Goal: Information Seeking & Learning: Learn about a topic

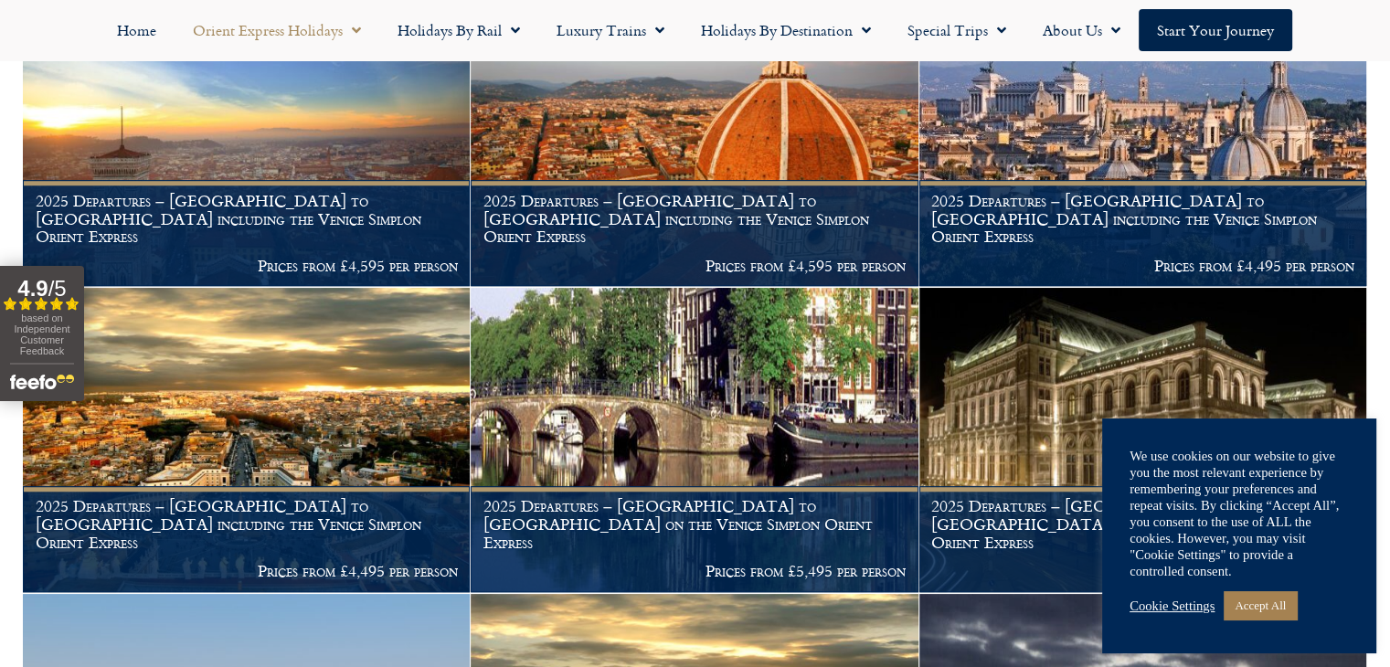
scroll to position [1336, 0]
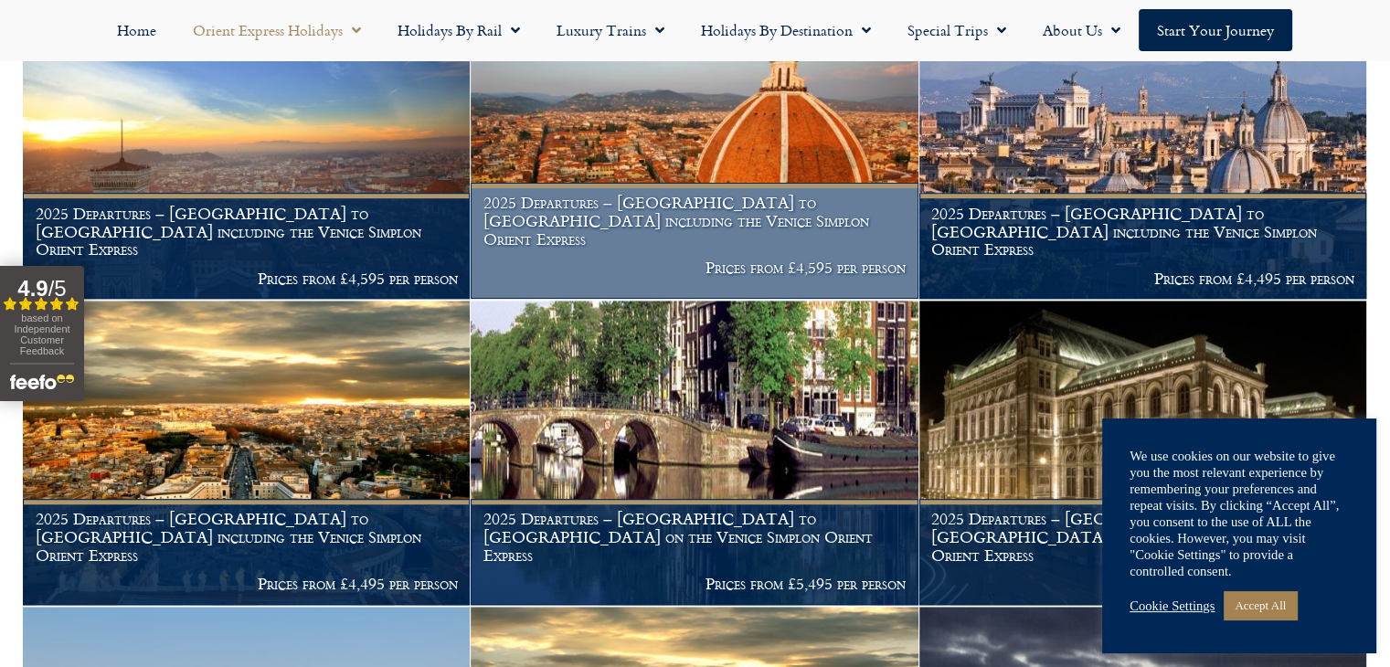
click at [632, 229] on h1 "2025 Departures – London to Florence including the Venice Simplon Orient Express" at bounding box center [695, 221] width 422 height 54
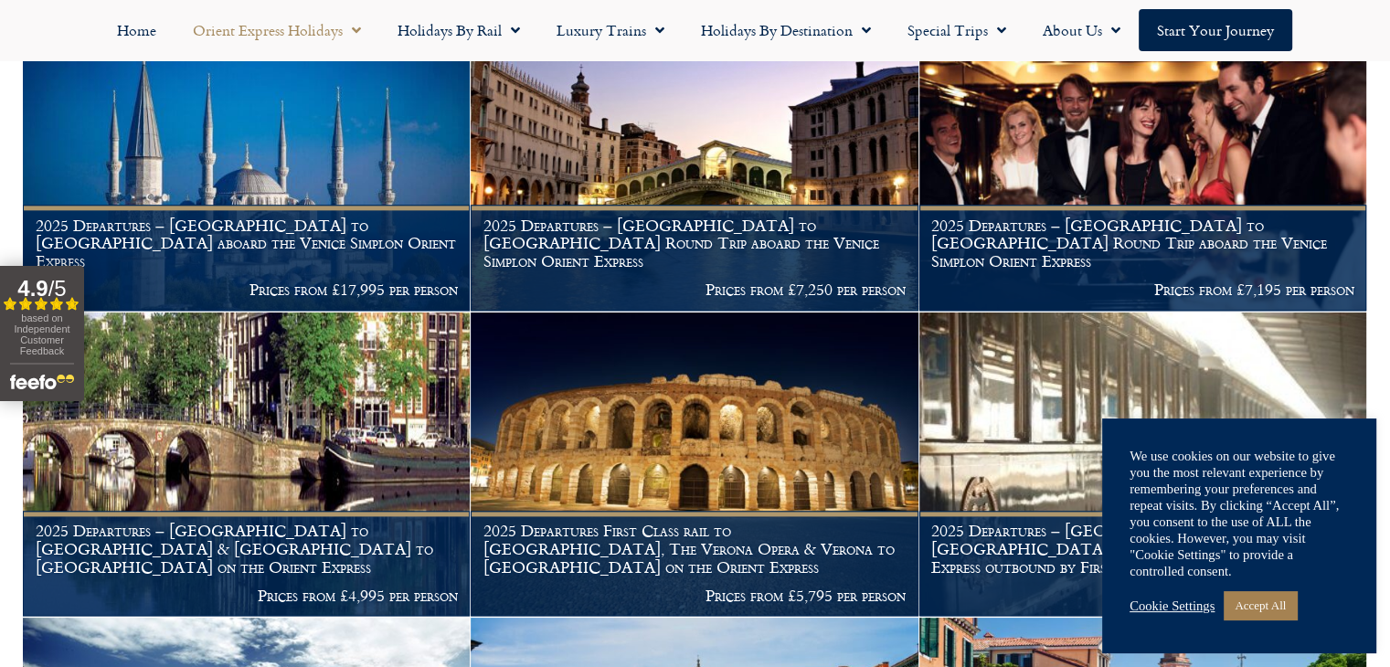
scroll to position [2190, 0]
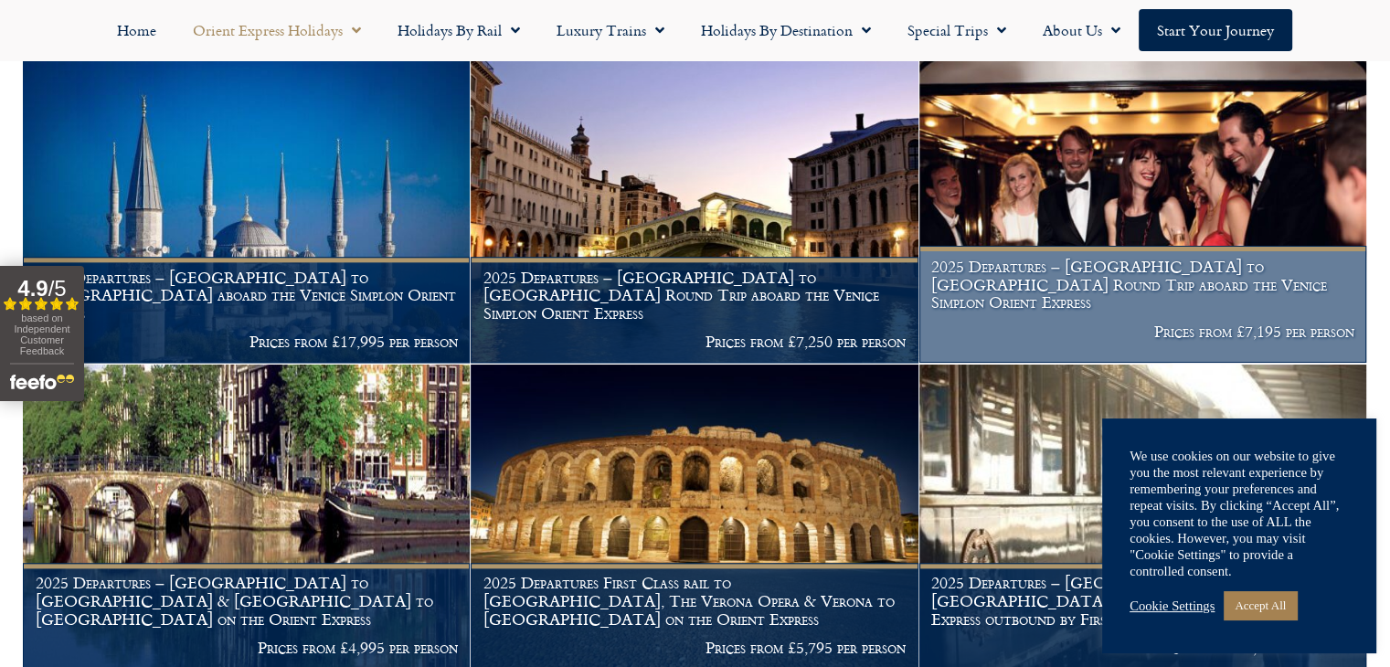
click at [1093, 273] on h1 "2025 Departures – London to Verona Round Trip aboard the Venice Simplon Orient …" at bounding box center [1142, 285] width 422 height 54
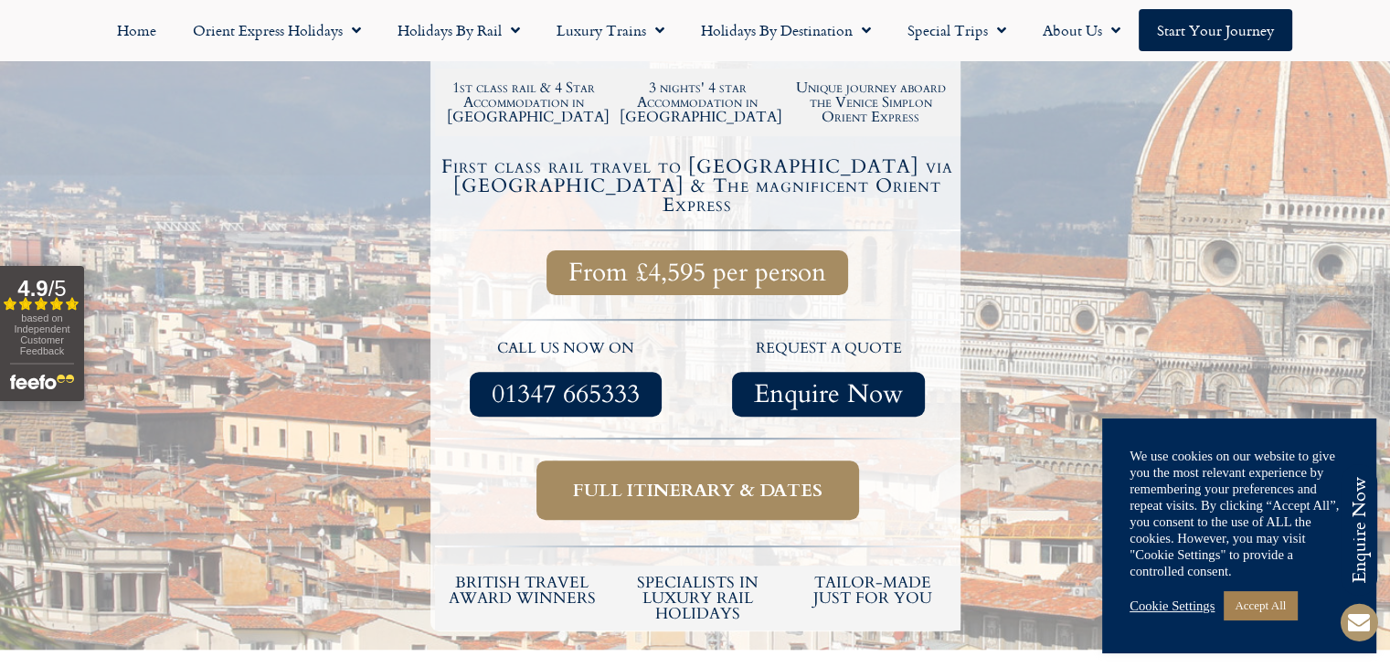
scroll to position [540, 0]
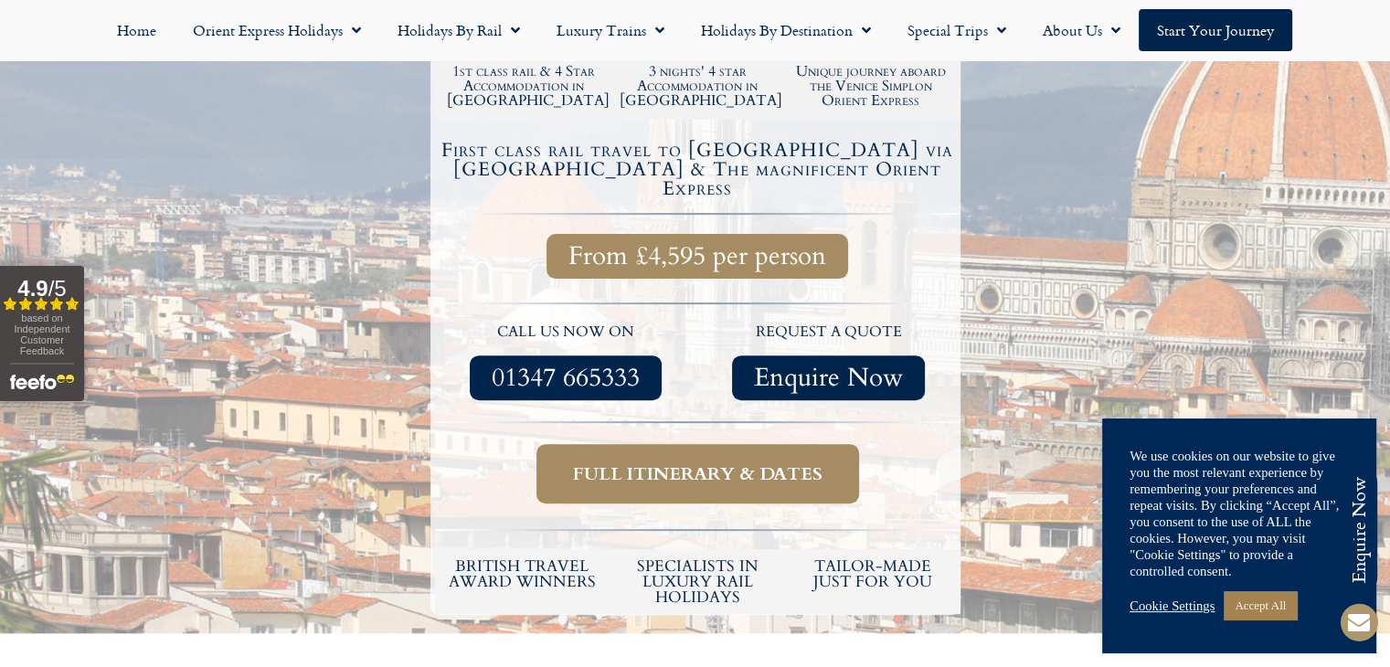
click at [669, 444] on link "Full itinerary & dates" at bounding box center [698, 473] width 323 height 59
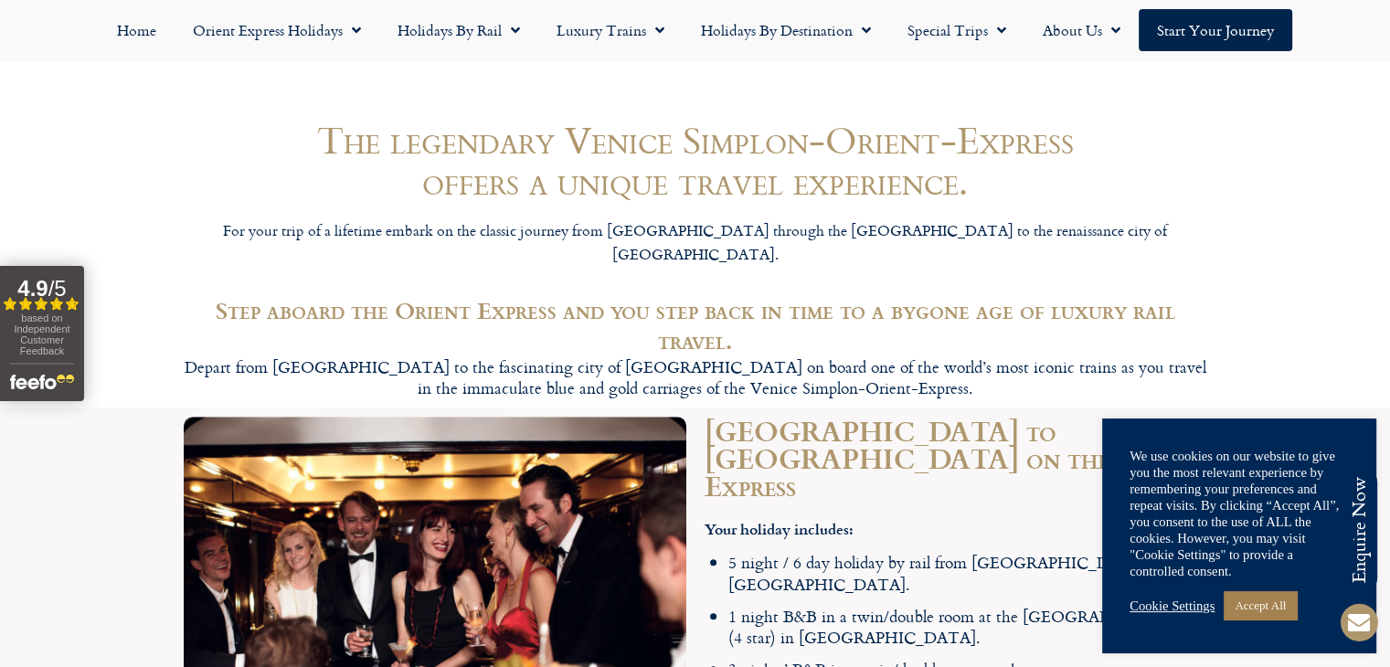
scroll to position [1564, 0]
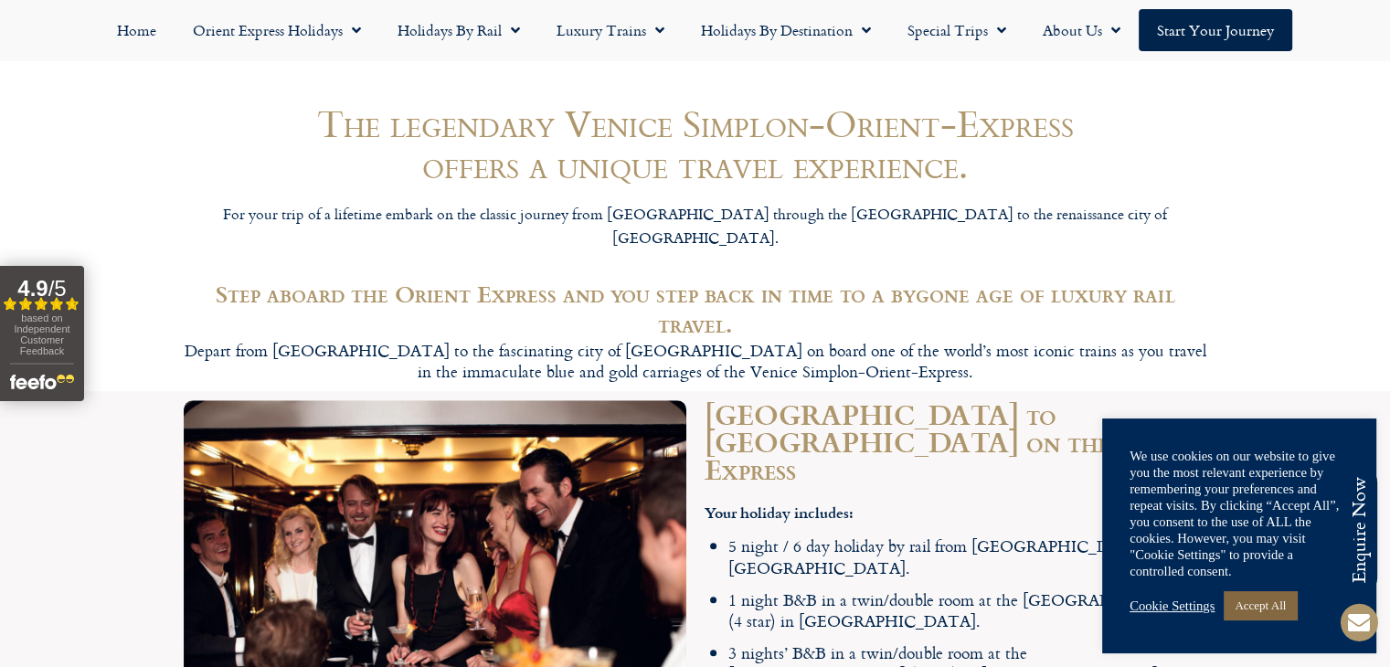
click at [1261, 601] on link "Accept All" at bounding box center [1260, 605] width 73 height 28
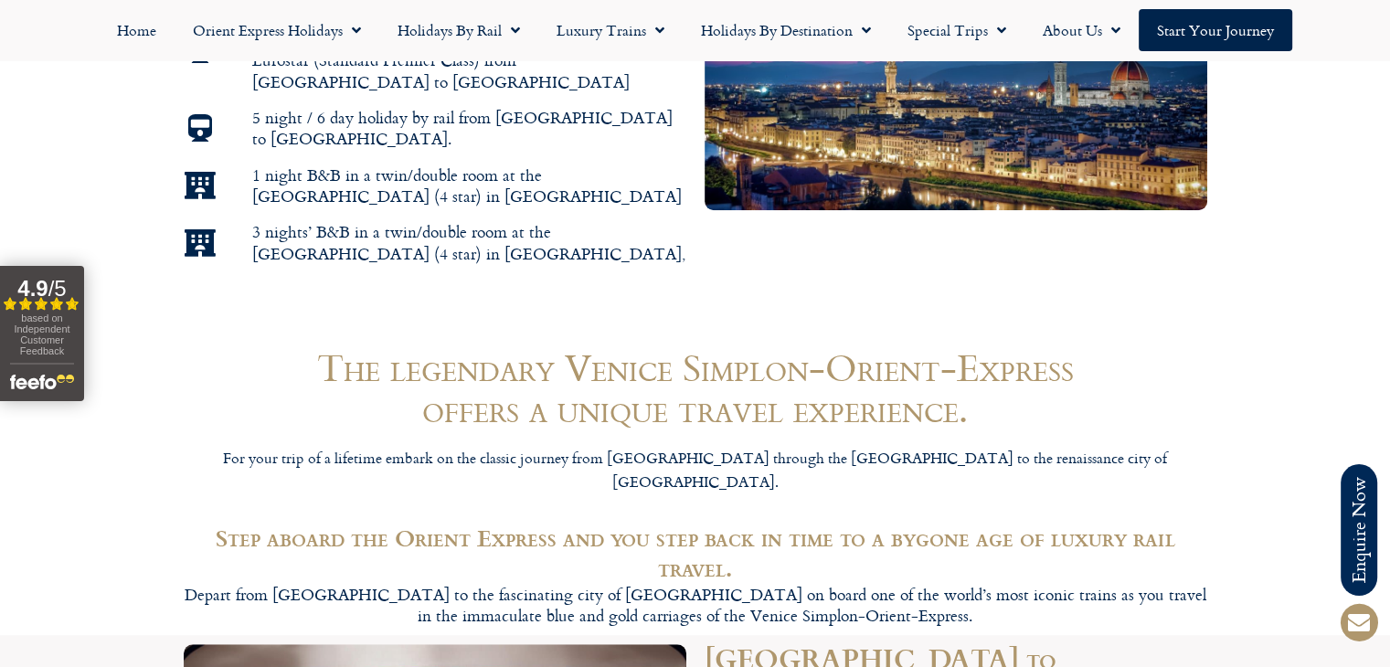
scroll to position [0, 0]
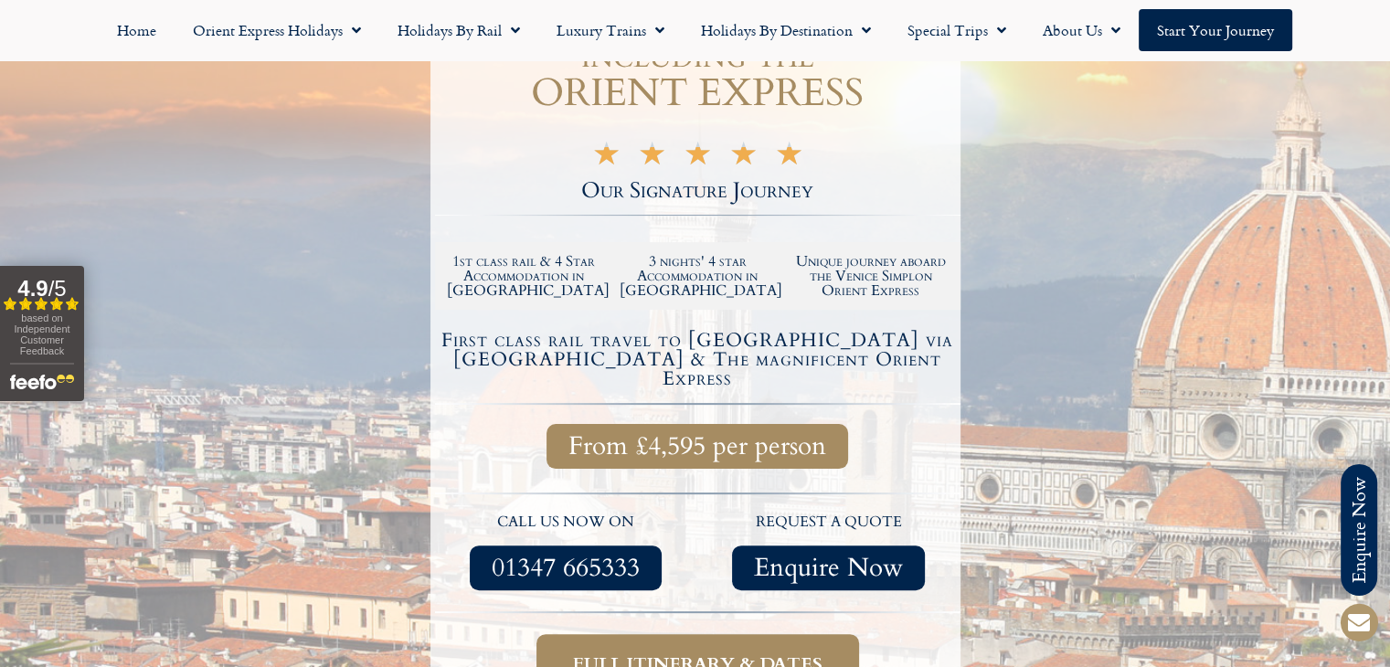
scroll to position [540, 0]
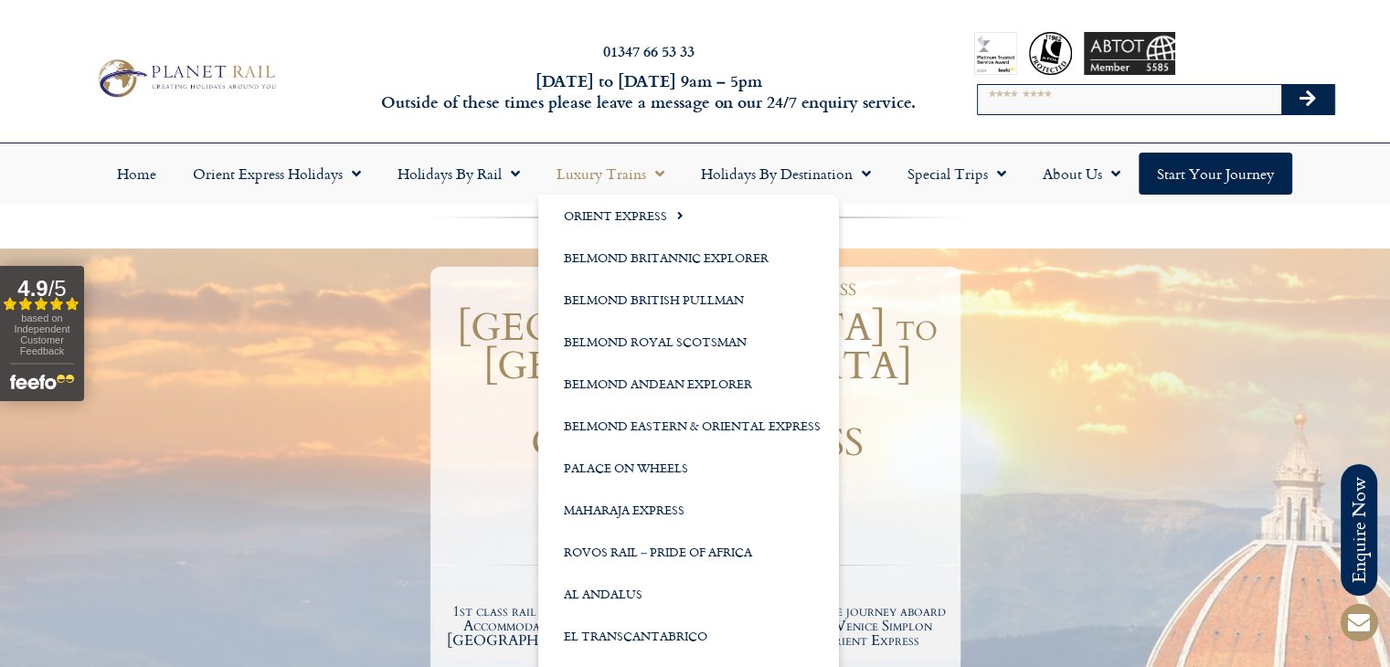
click at [603, 163] on link "Luxury Trains" at bounding box center [610, 174] width 144 height 42
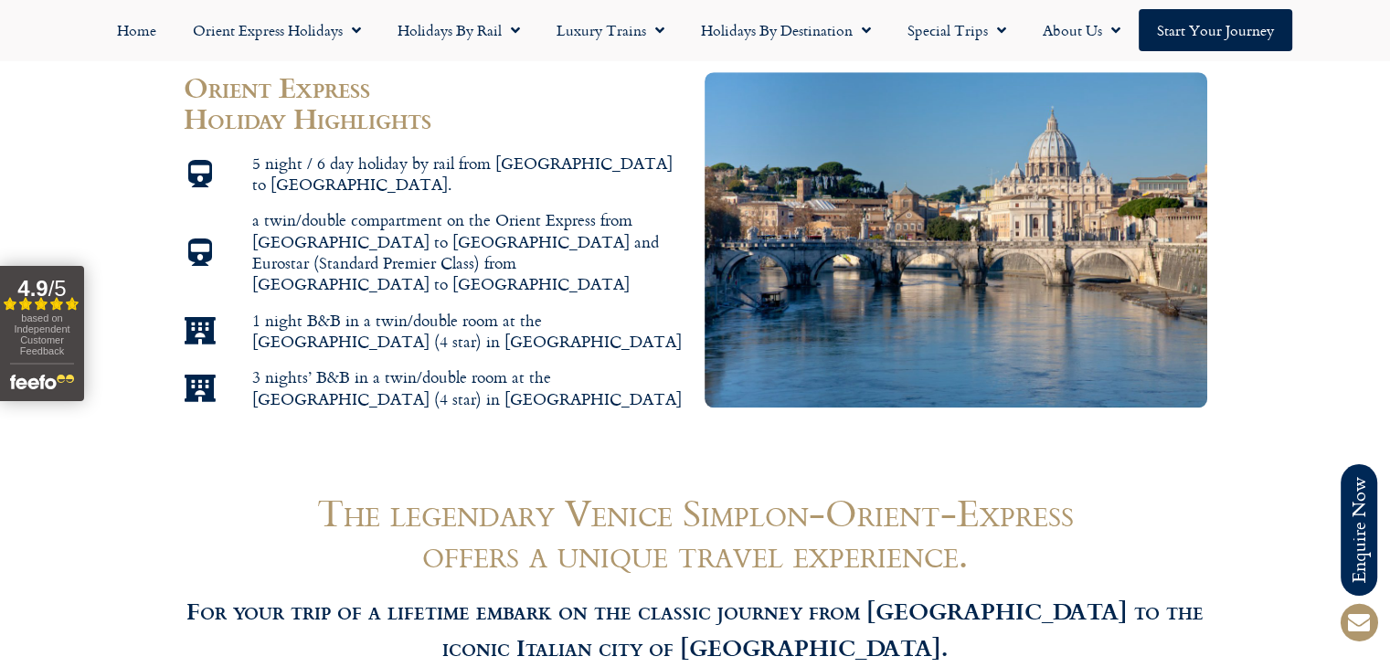
scroll to position [1200, 0]
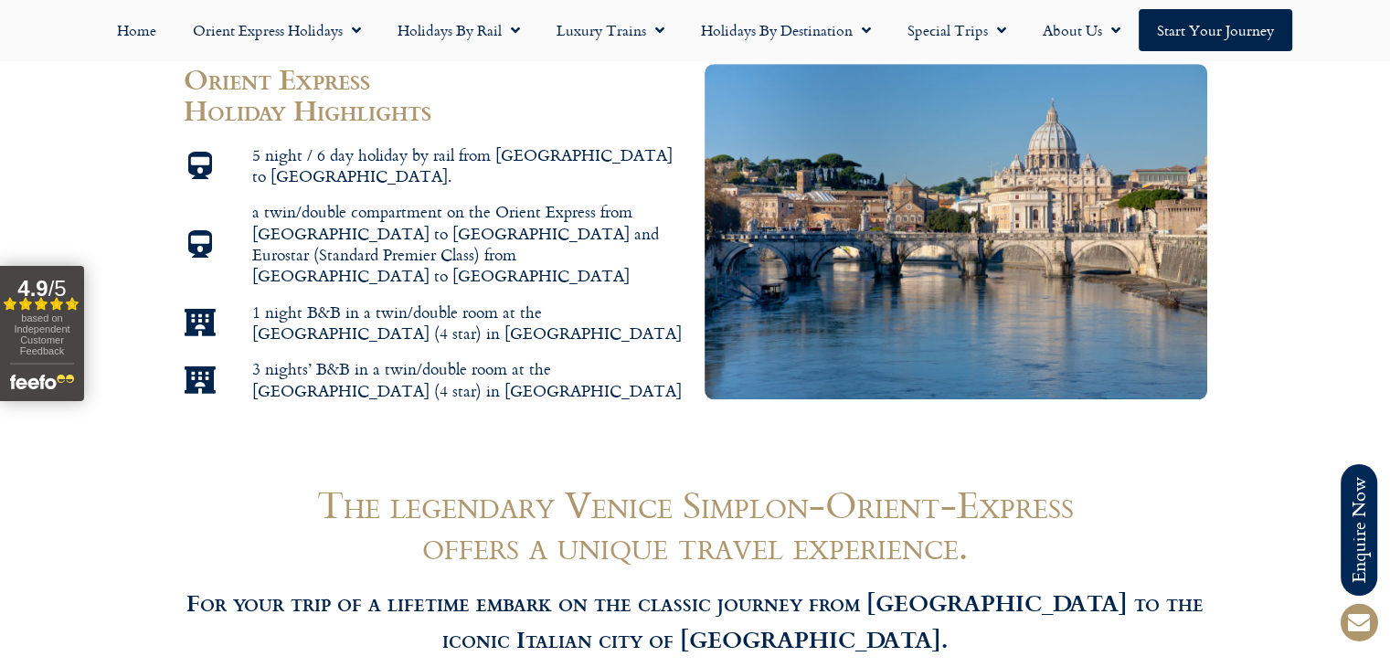
drag, startPoint x: 1403, startPoint y: 48, endPoint x: 1403, endPoint y: 158, distance: 109.7
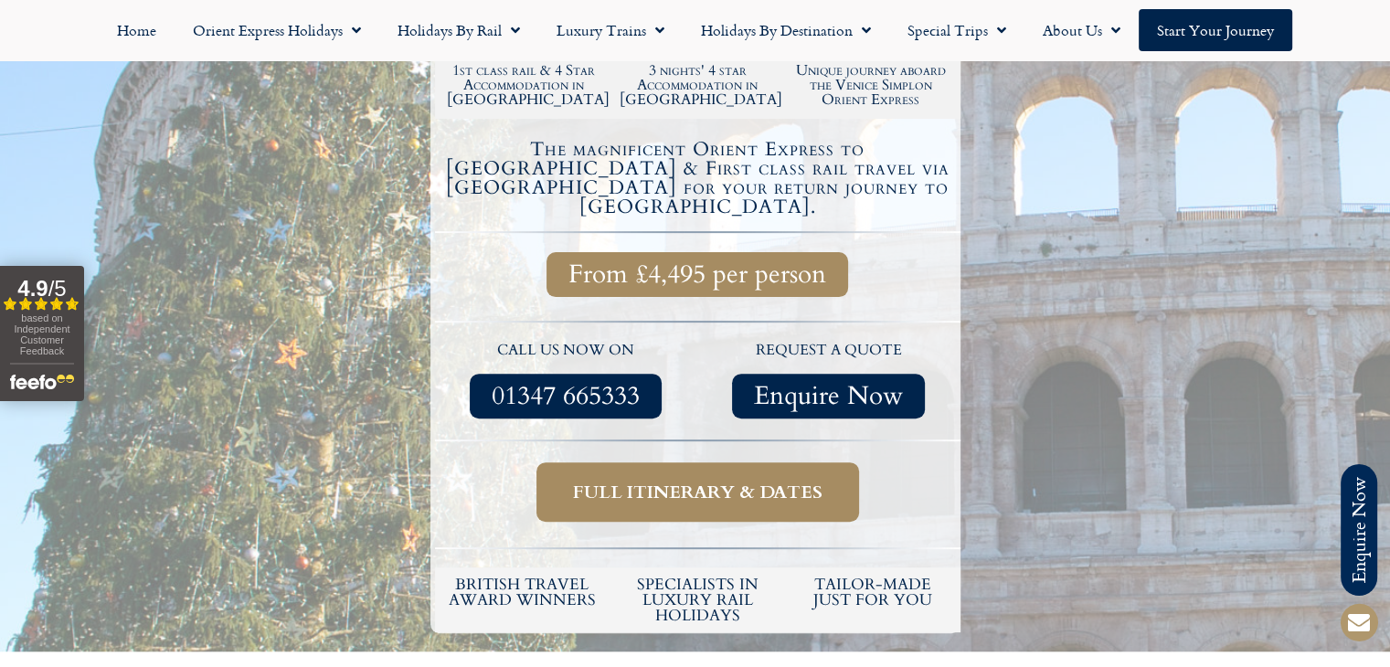
scroll to position [0, 0]
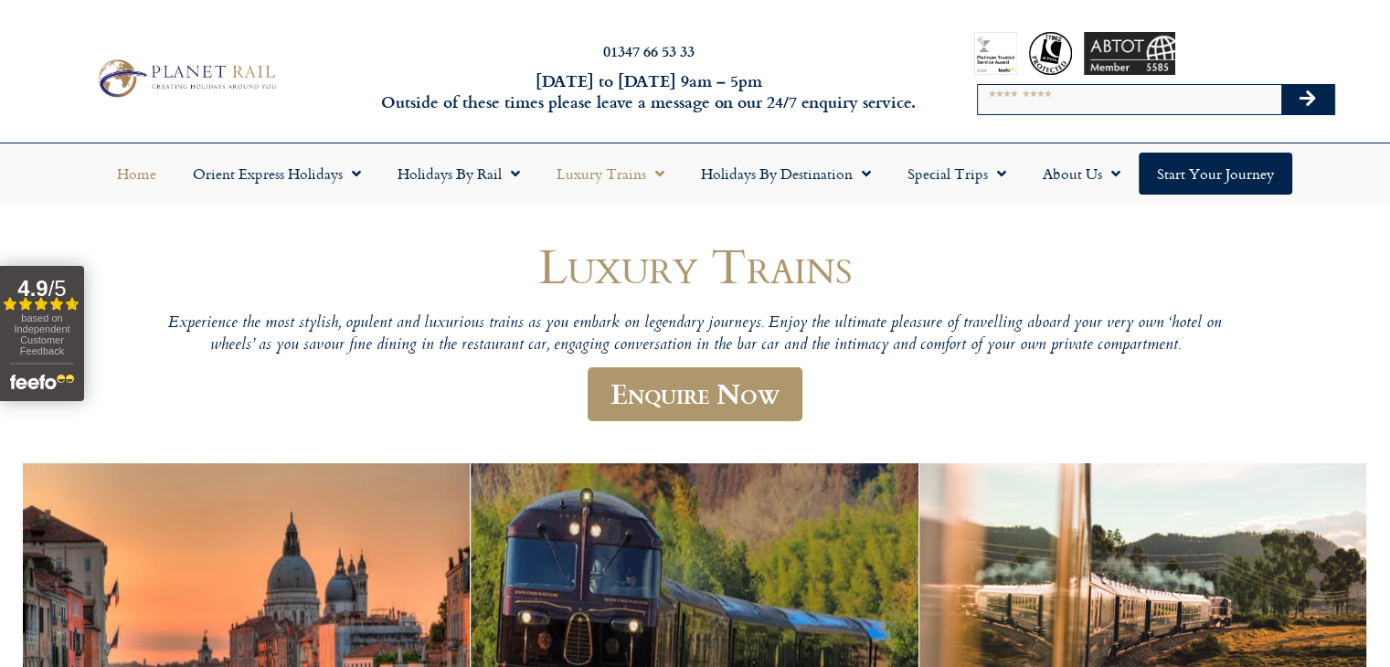
click at [137, 183] on link "Home" at bounding box center [137, 174] width 76 height 42
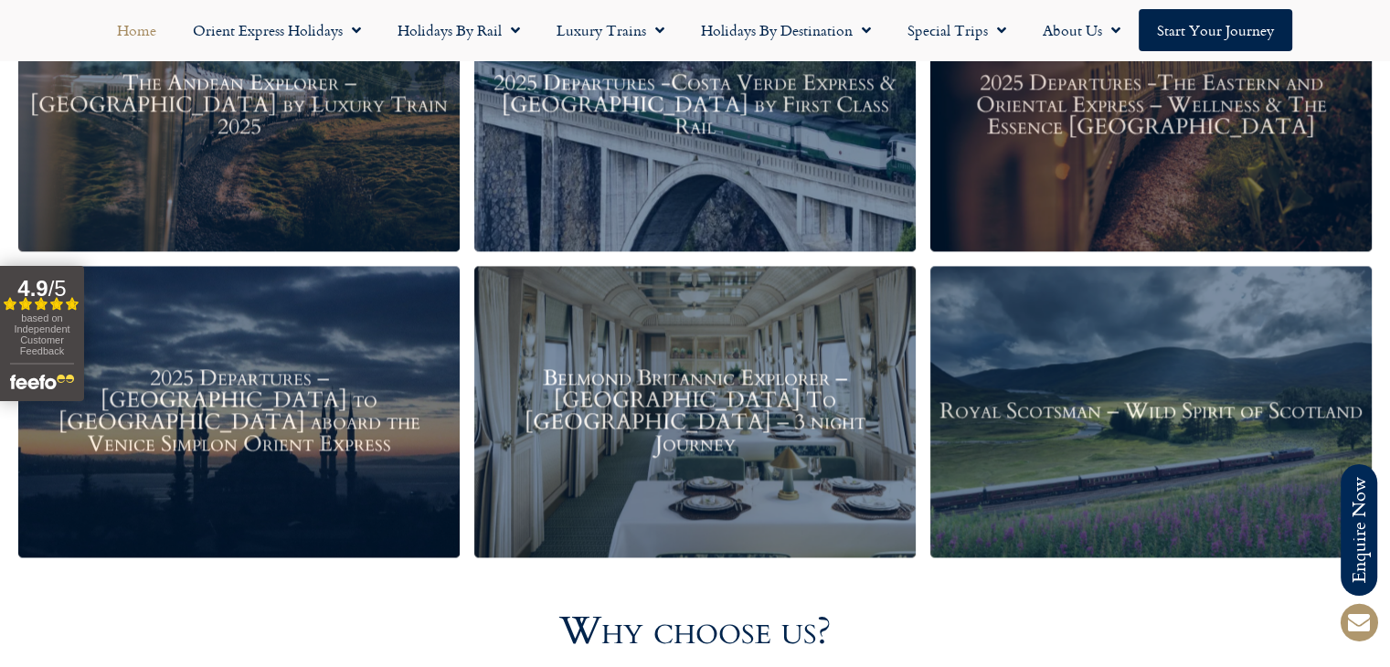
scroll to position [2385, 0]
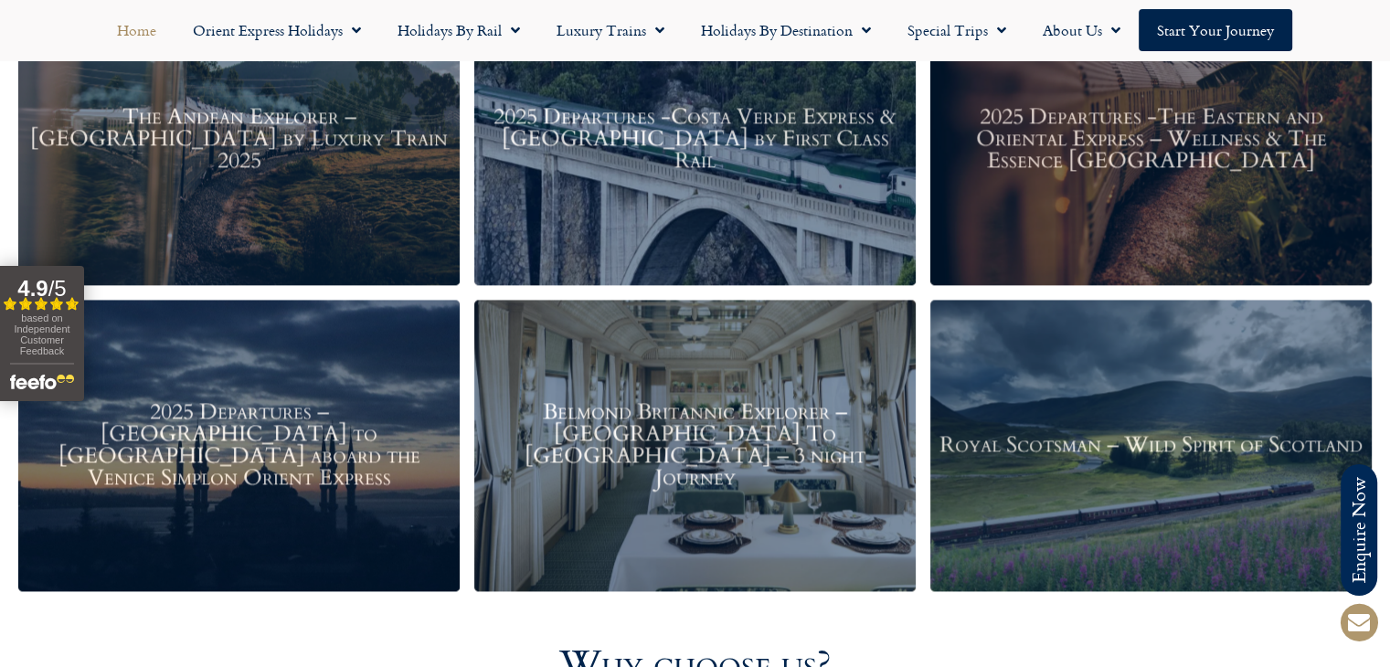
drag, startPoint x: 1403, startPoint y: 59, endPoint x: 1403, endPoint y: 315, distance: 255.9
click at [849, 462] on h3 "Belmond Britannic Explorer – London To The Lake District – 3 night Journey" at bounding box center [695, 445] width 423 height 88
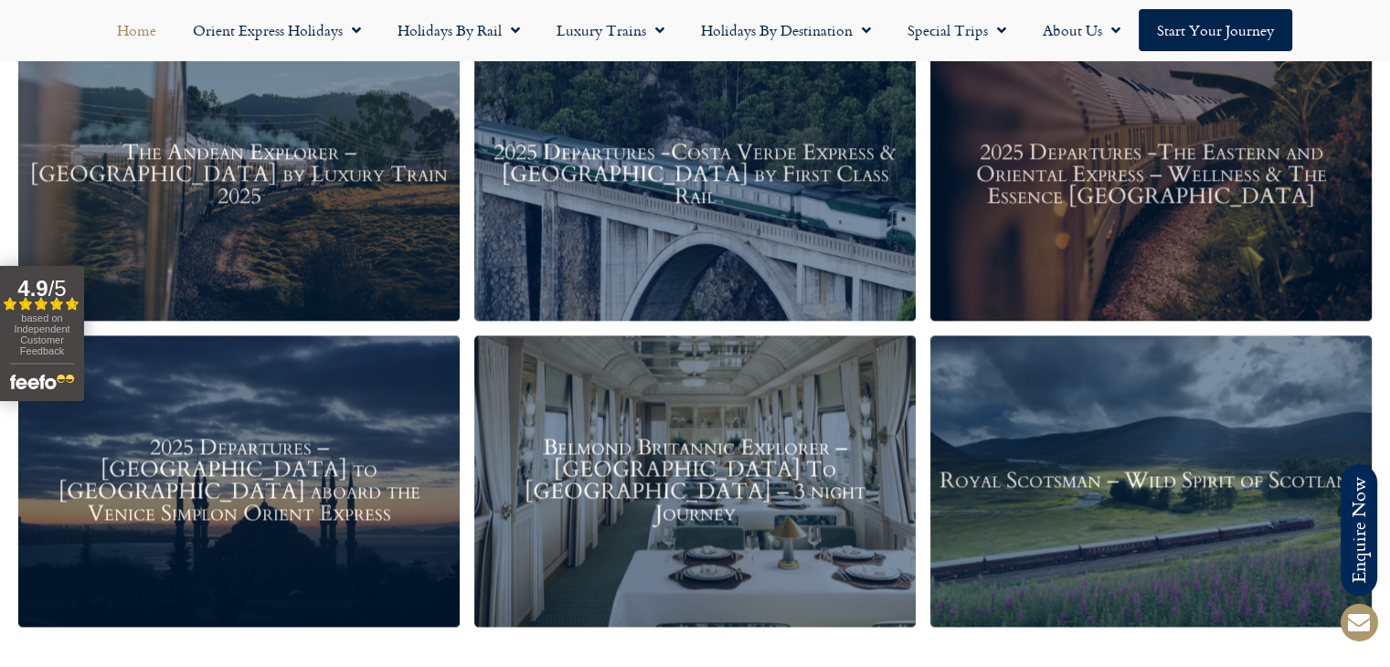
scroll to position [2335, 0]
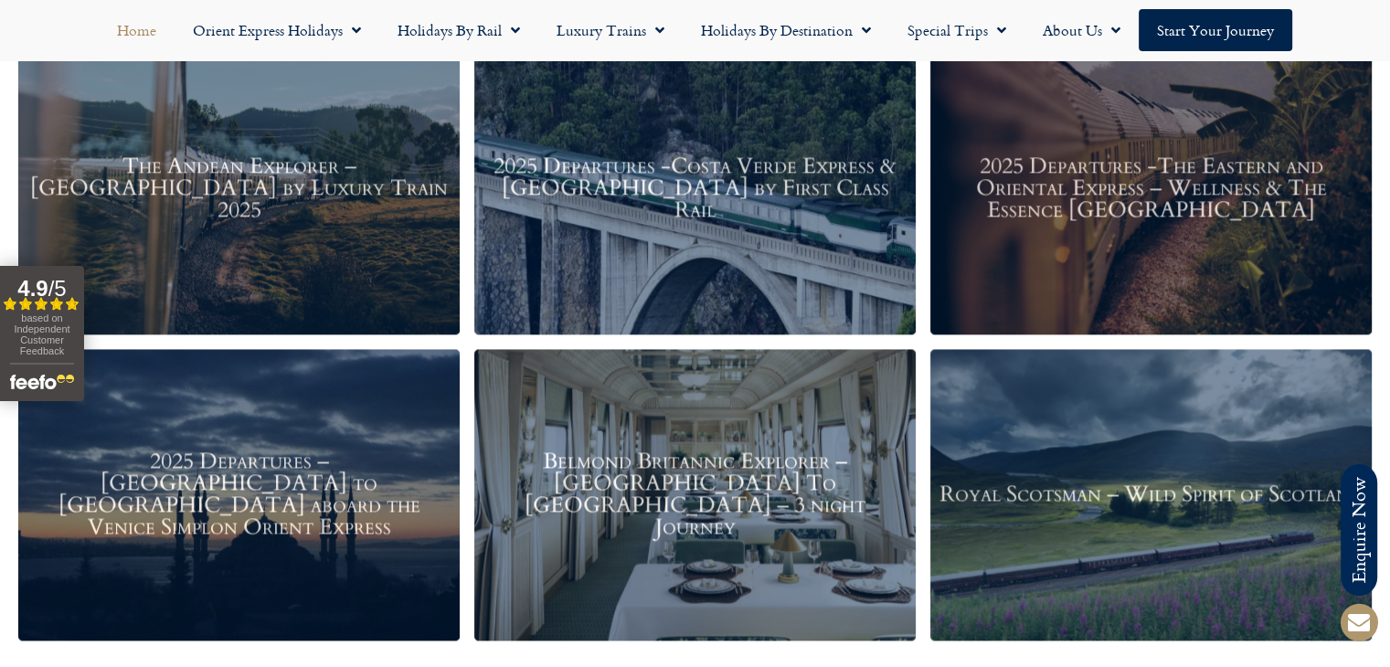
click at [1092, 516] on div "Royal Scotsman – Wild Spirit of Scotland" at bounding box center [1151, 495] width 441 height 292
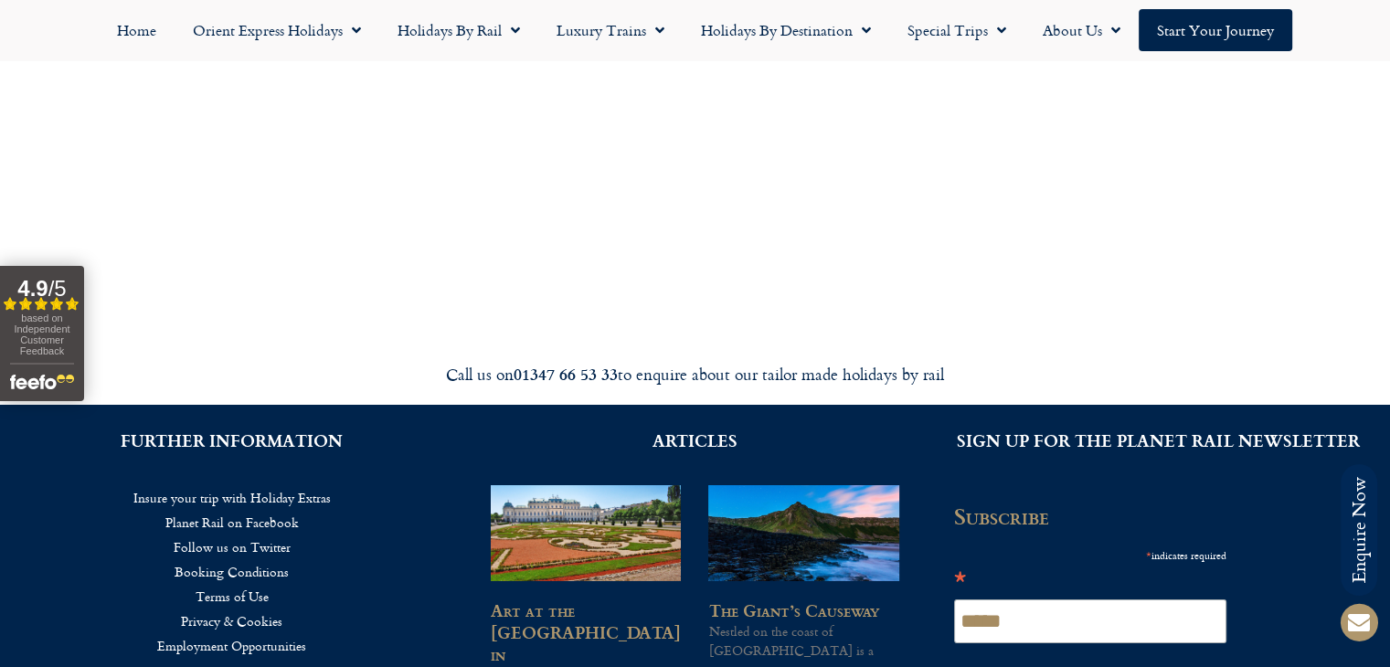
scroll to position [6322, 0]
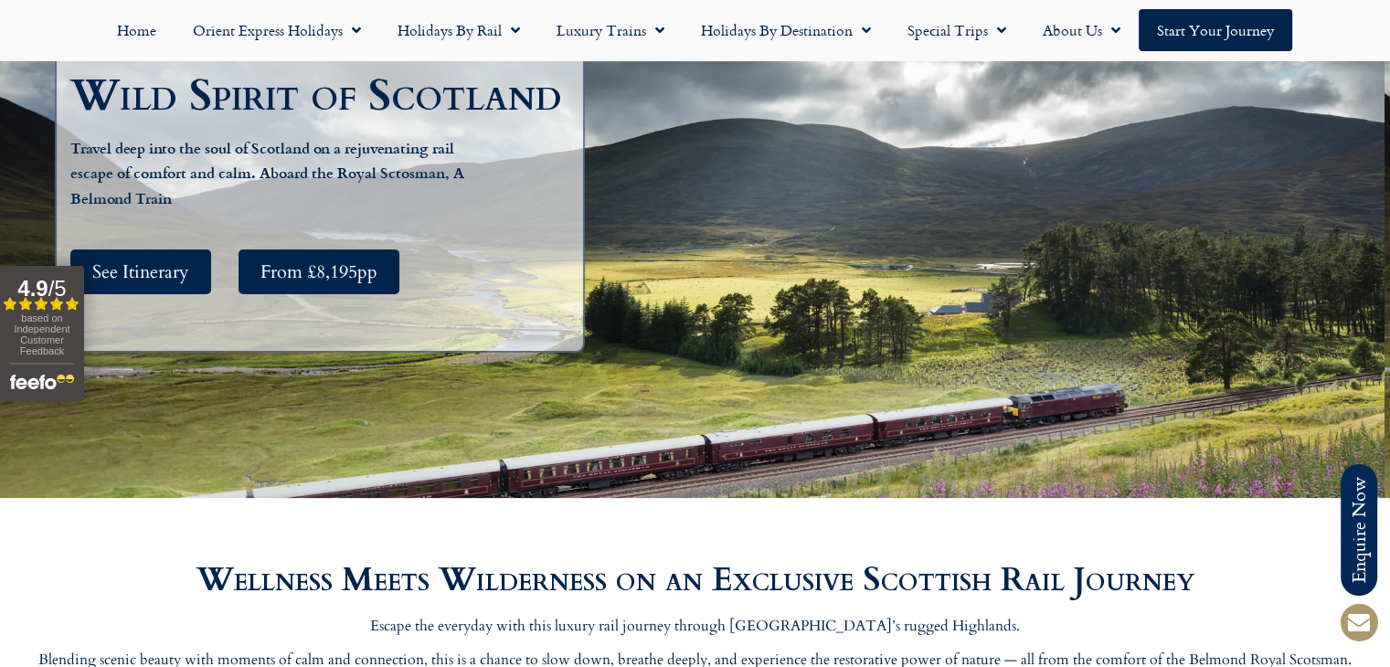
scroll to position [316, 0]
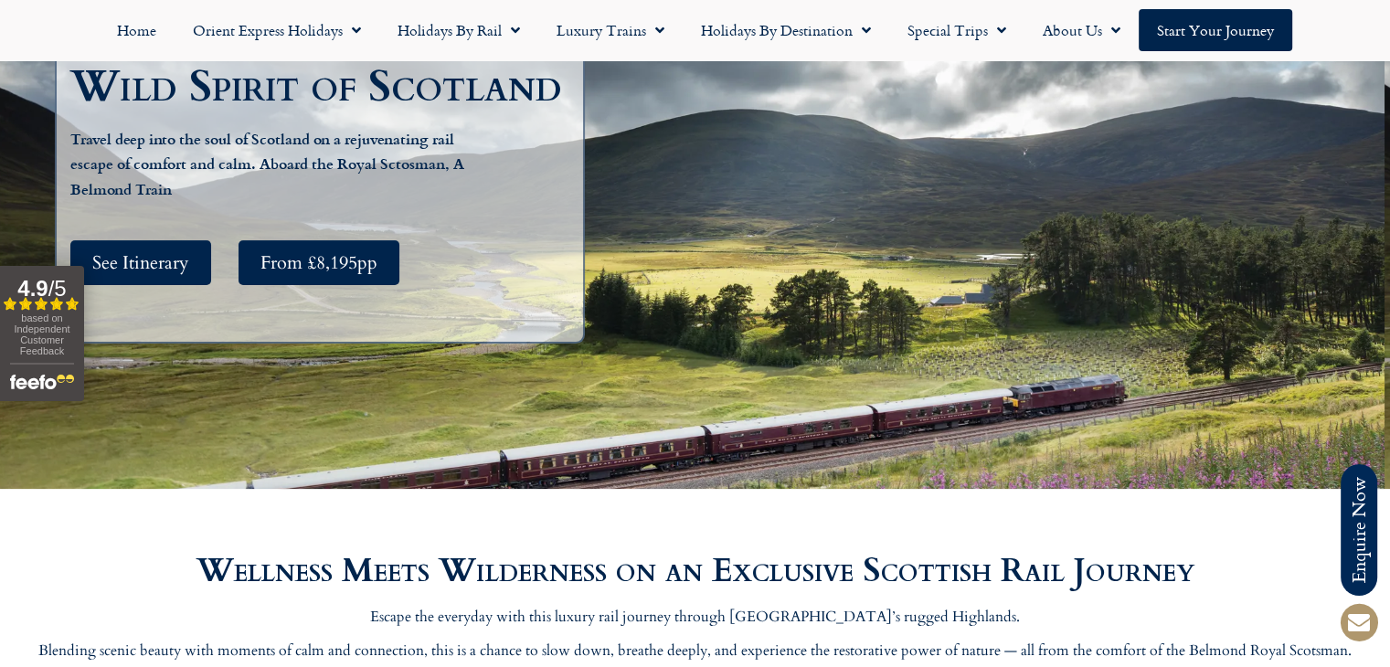
click at [1389, 70] on html "Planet Rail Online Enquiry Please enter your details below, together with your …" at bounding box center [695, 17] width 1390 height 667
click at [193, 269] on link "See Itinerary" at bounding box center [140, 262] width 141 height 45
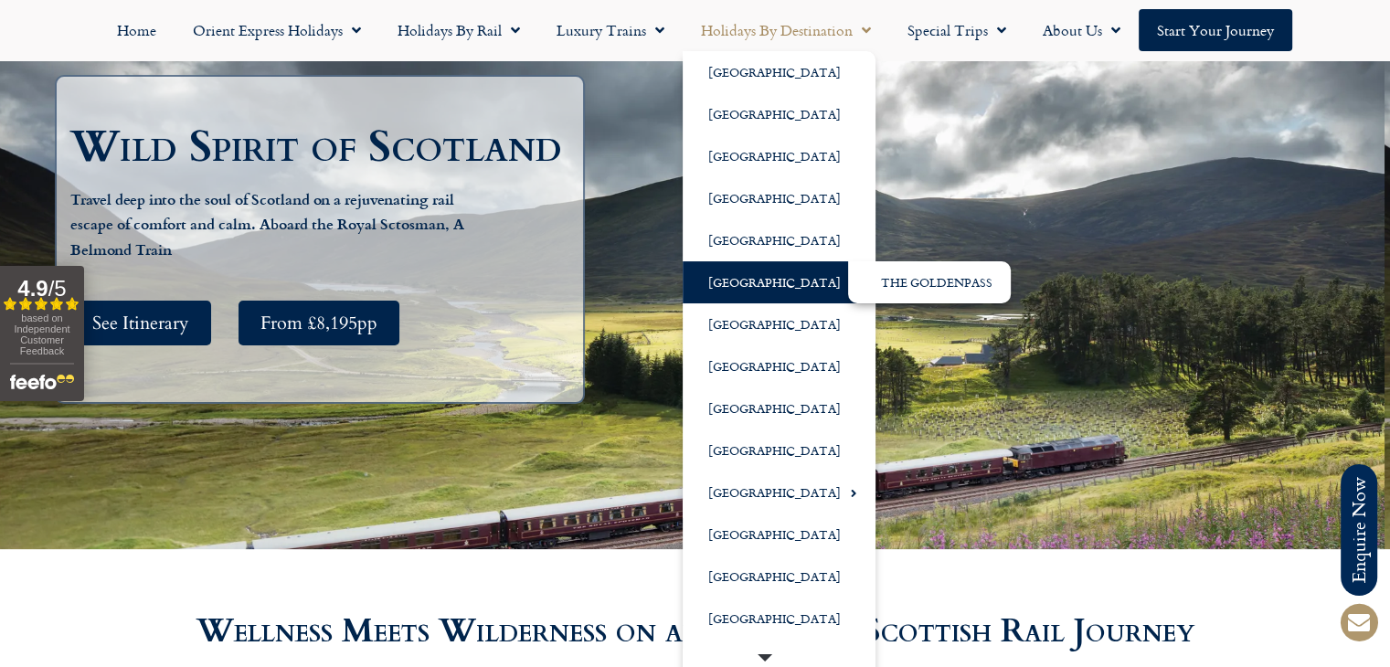
scroll to position [293, 0]
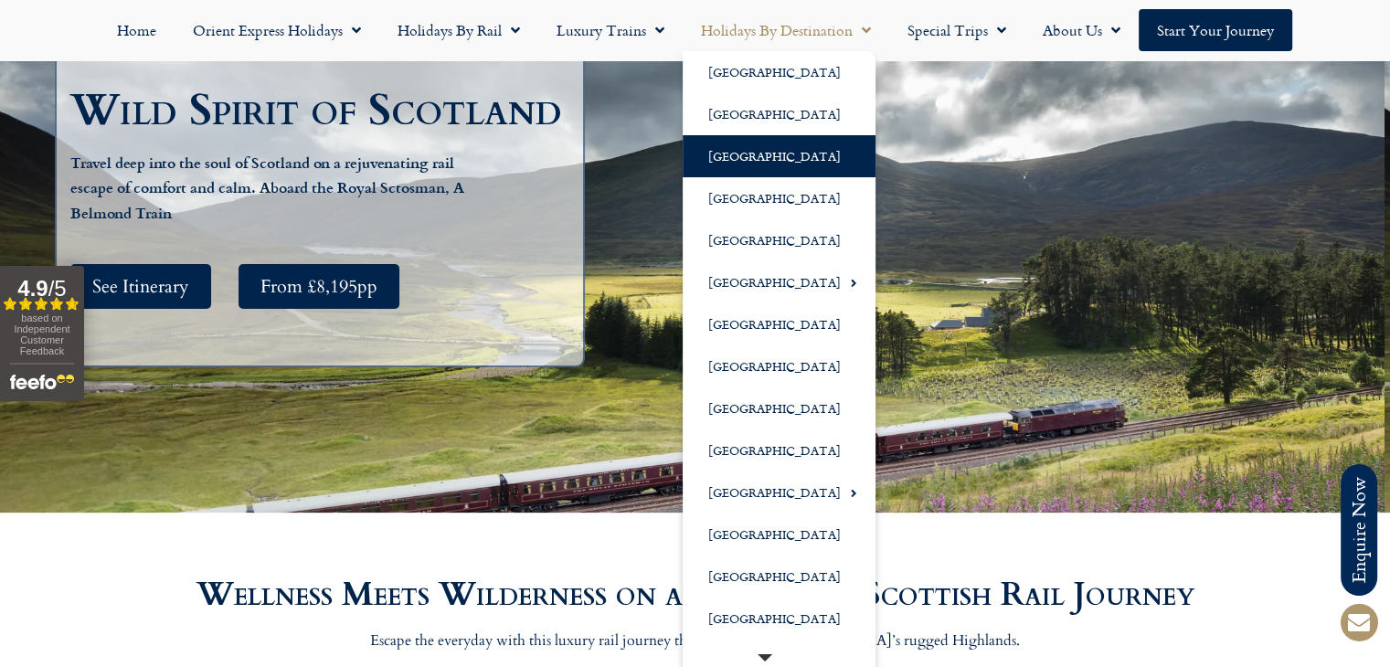
click at [768, 170] on link "[GEOGRAPHIC_DATA]" at bounding box center [779, 156] width 193 height 42
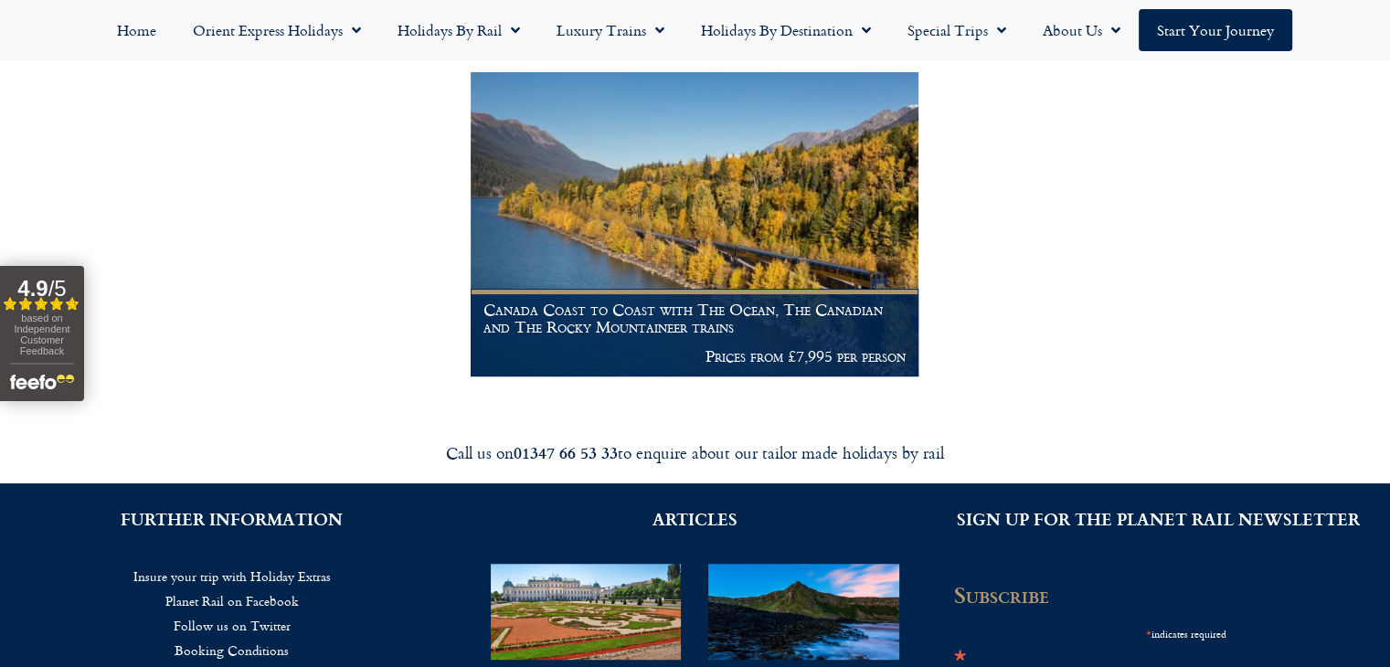
scroll to position [437, 0]
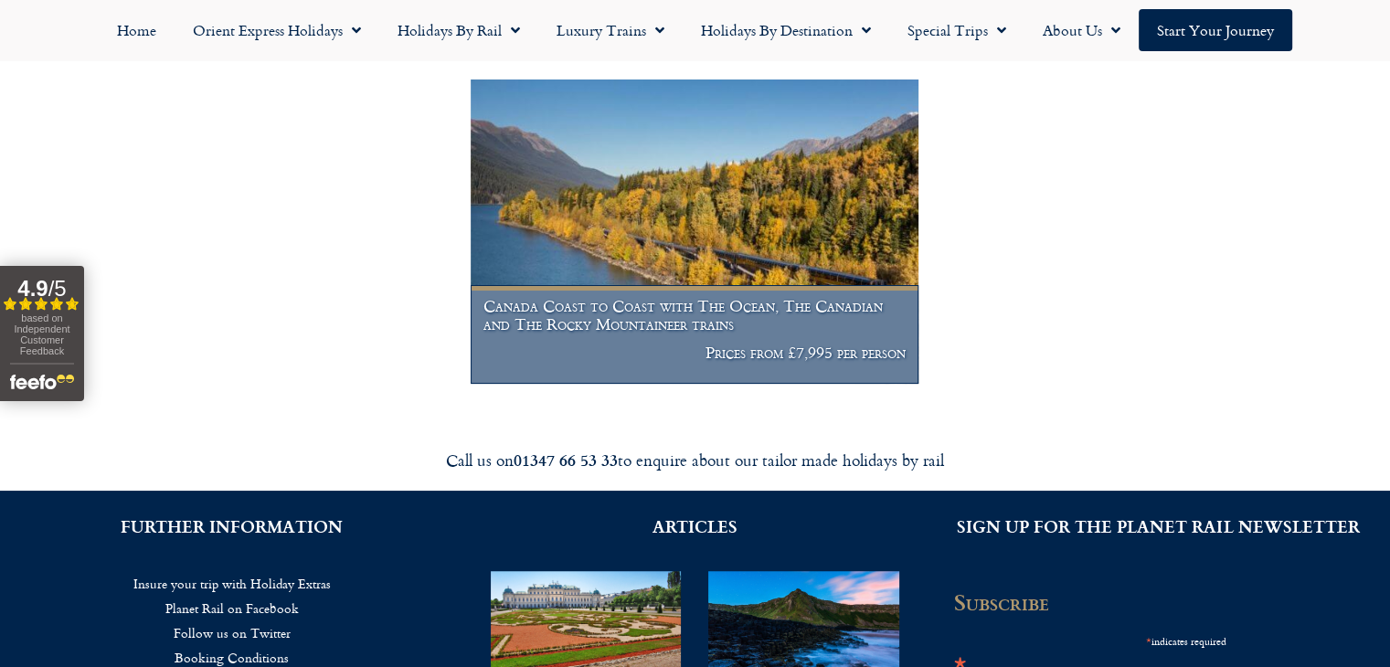
click at [715, 354] on p "Prices from £7,995 per person" at bounding box center [695, 353] width 422 height 18
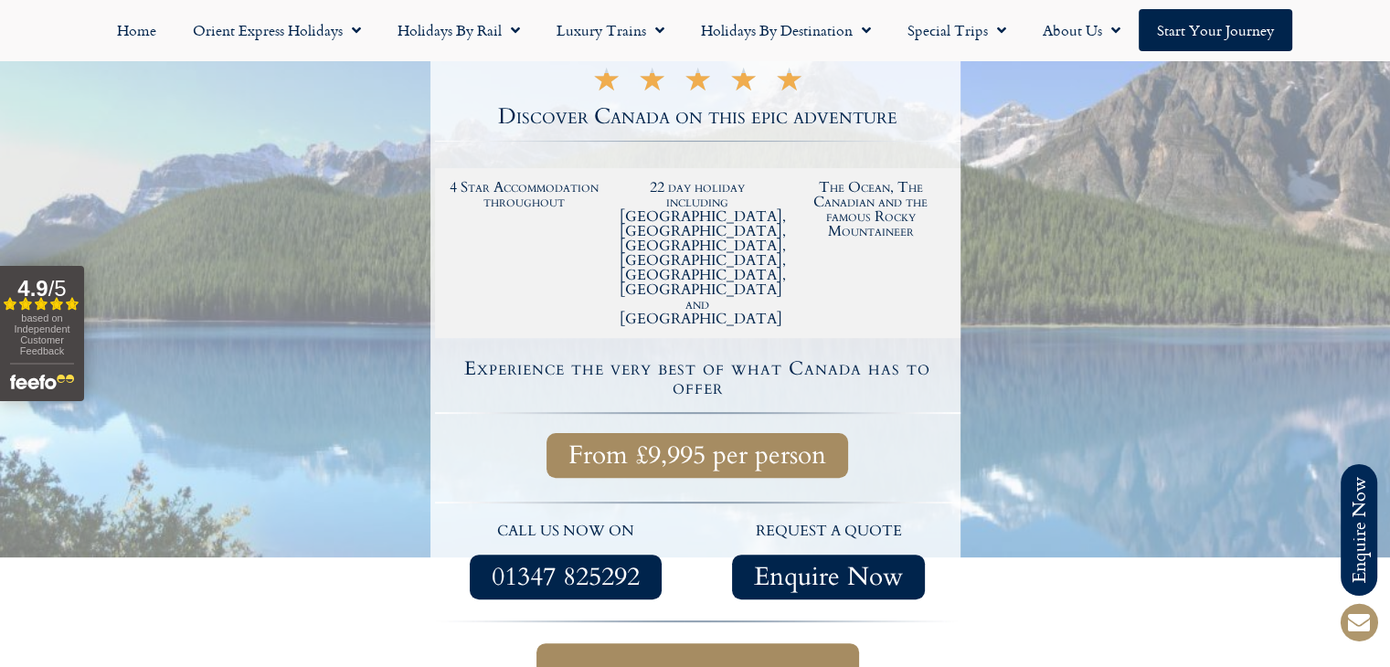
scroll to position [438, 0]
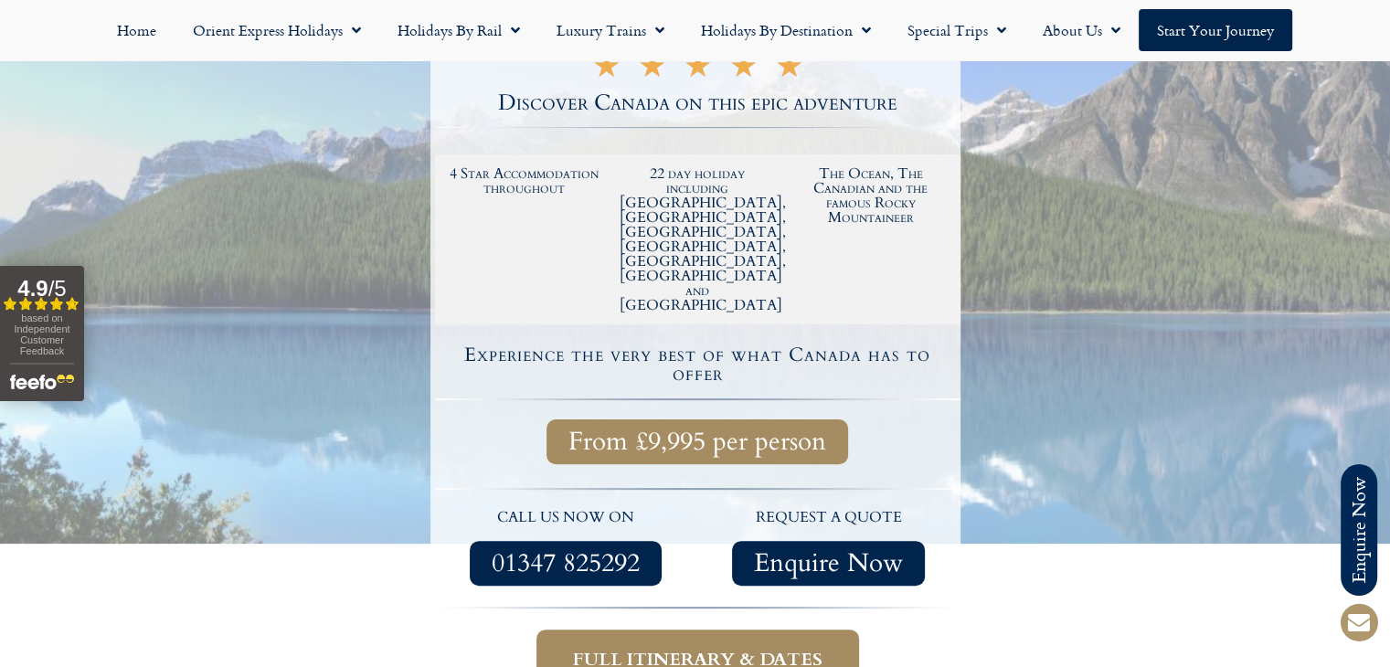
drag, startPoint x: 1403, startPoint y: 48, endPoint x: 1401, endPoint y: 72, distance: 24.7
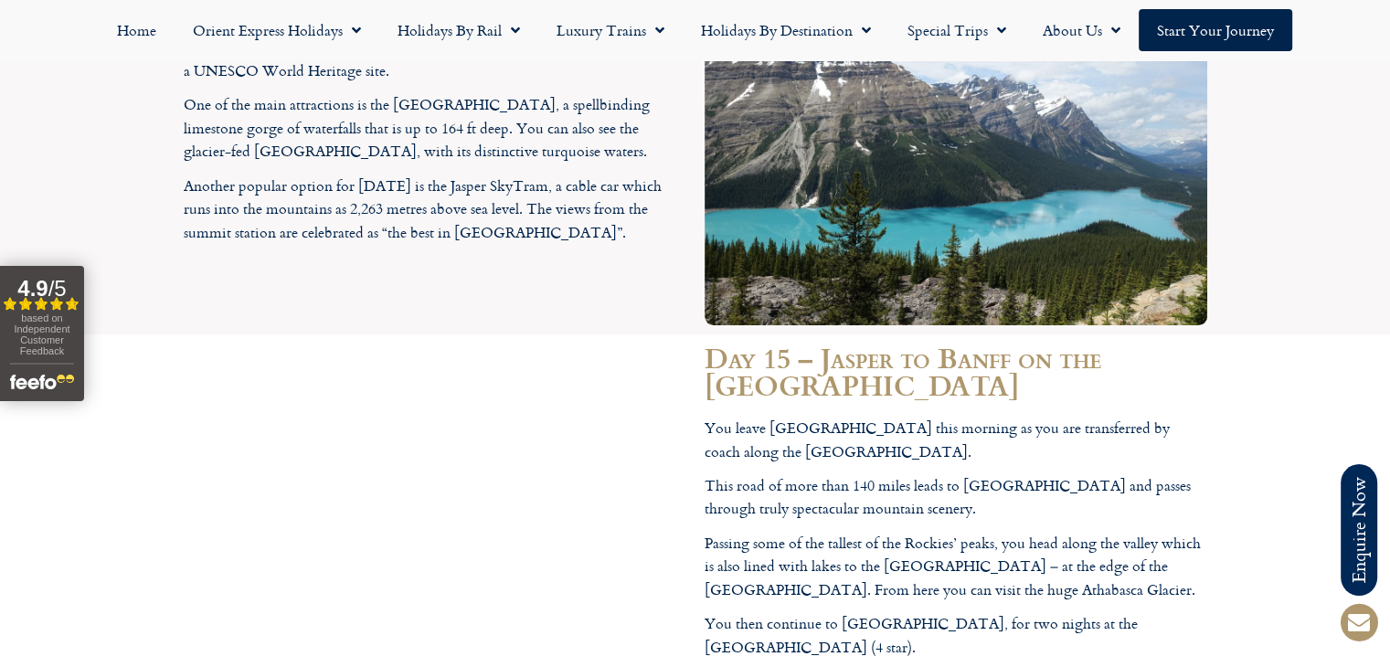
scroll to position [0, 0]
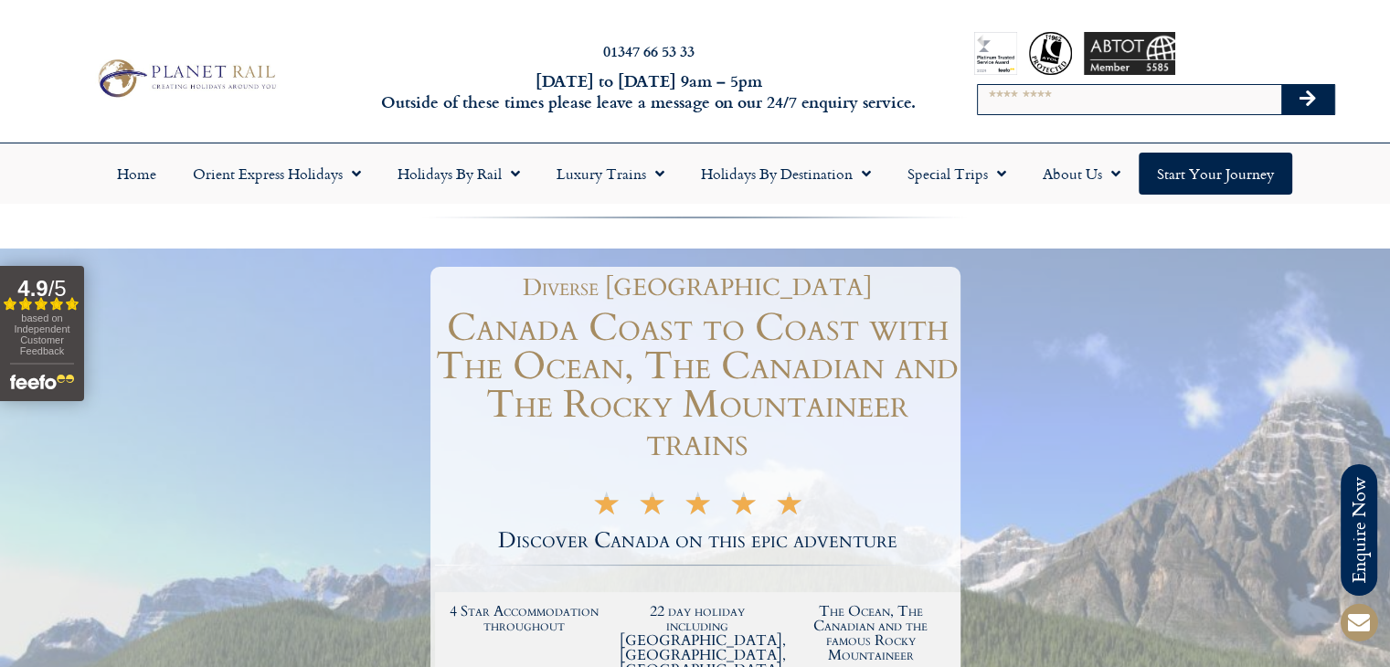
click at [530, 226] on div at bounding box center [695, 227] width 1390 height 44
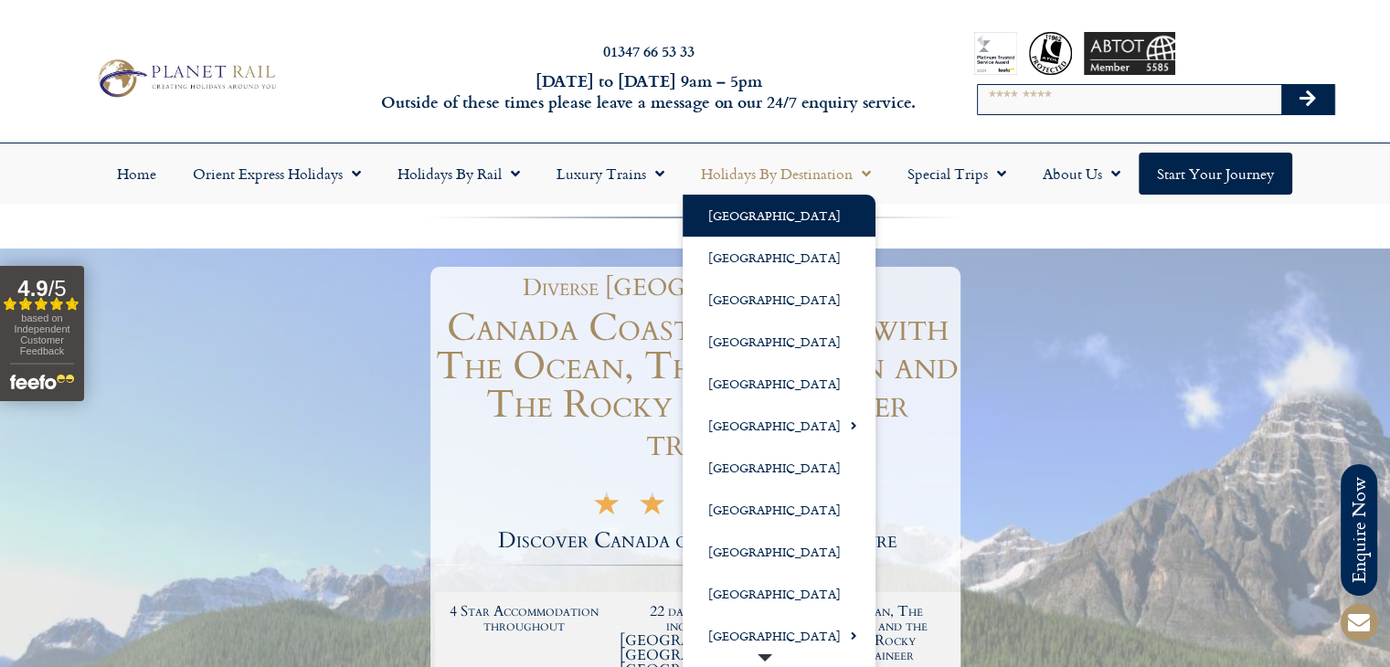
click at [748, 224] on link "[GEOGRAPHIC_DATA]" at bounding box center [779, 216] width 193 height 42
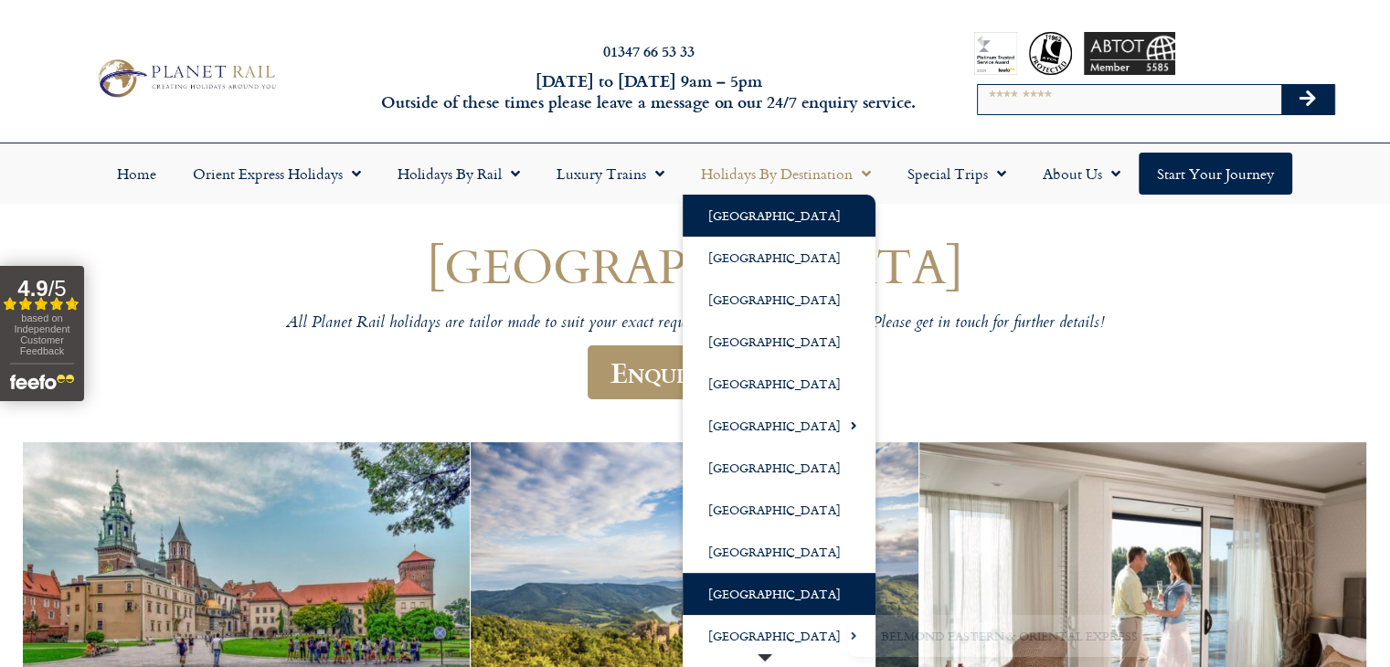
click at [764, 596] on link "[GEOGRAPHIC_DATA]" at bounding box center [779, 594] width 193 height 42
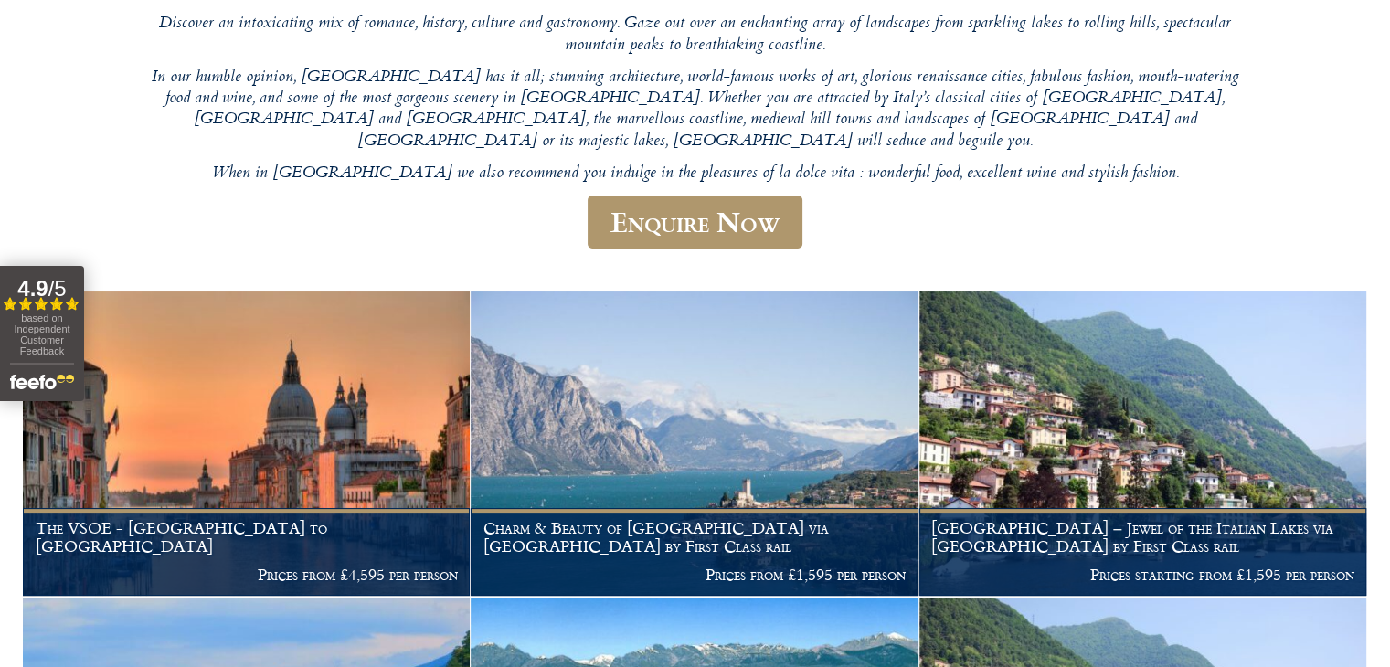
scroll to position [22, 0]
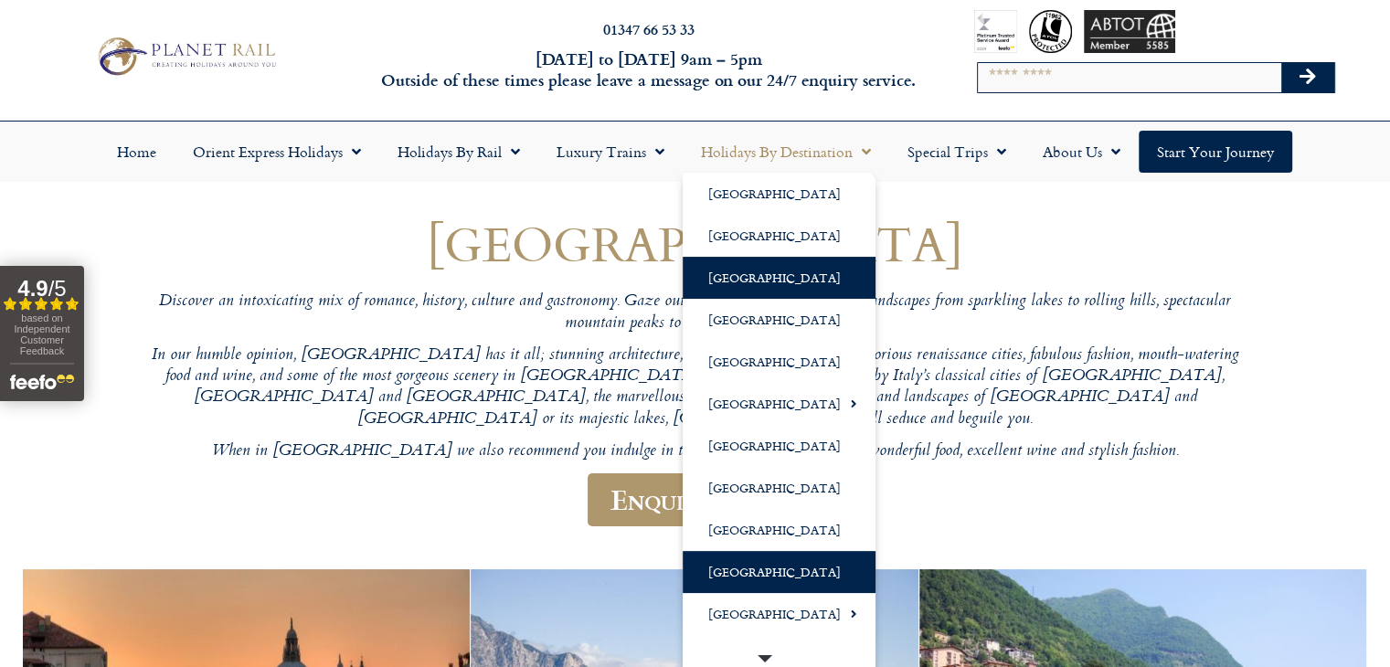
click link "[GEOGRAPHIC_DATA]"
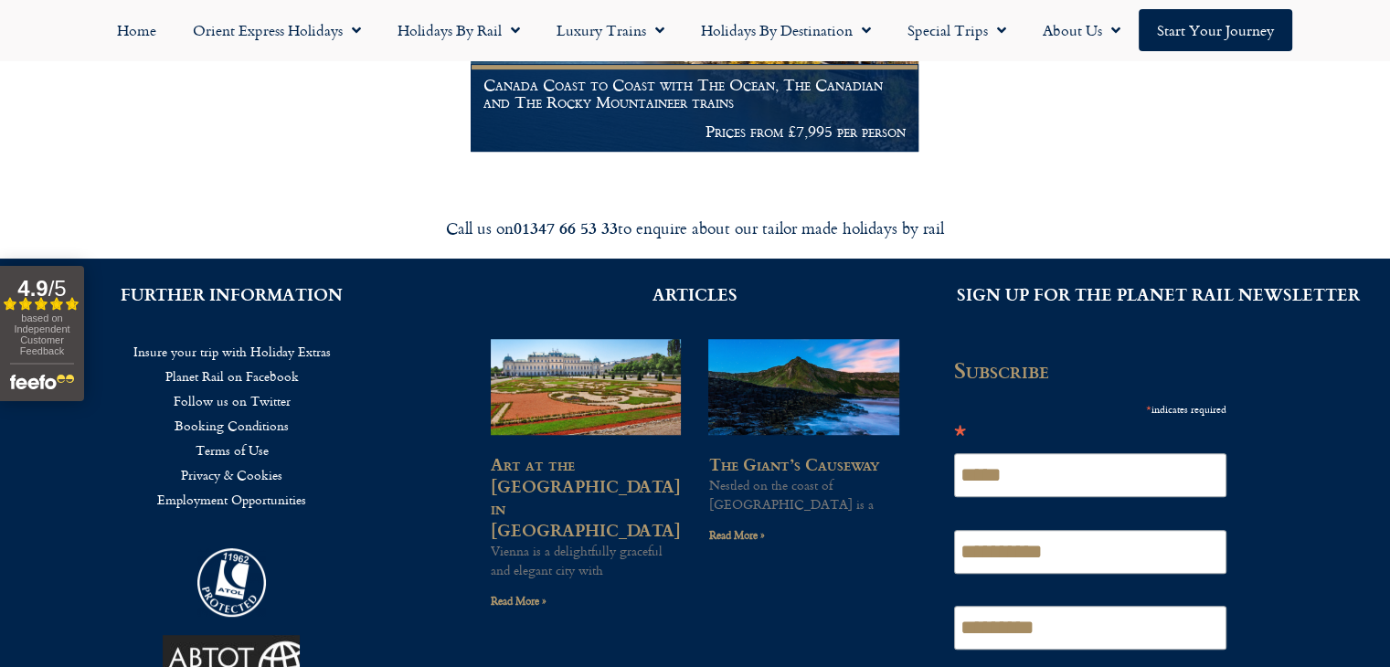
scroll to position [399, 0]
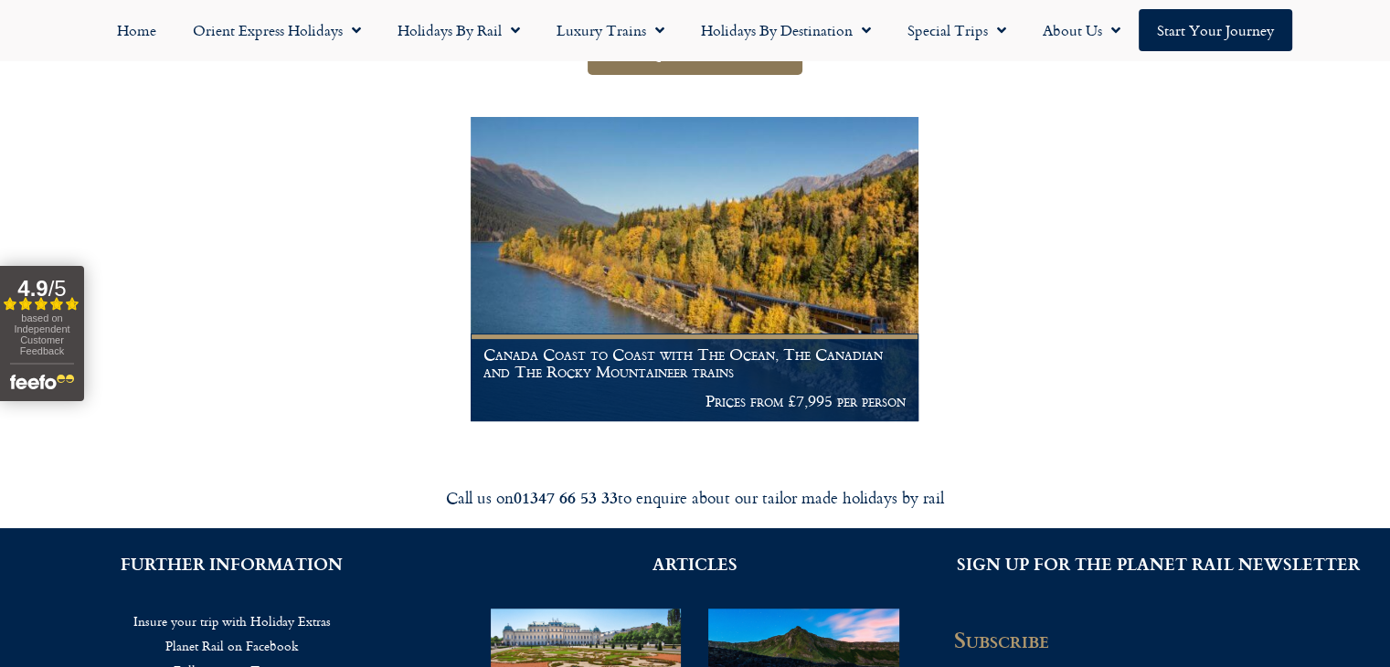
click at [767, 64] on link "Enquire Now" at bounding box center [695, 48] width 215 height 54
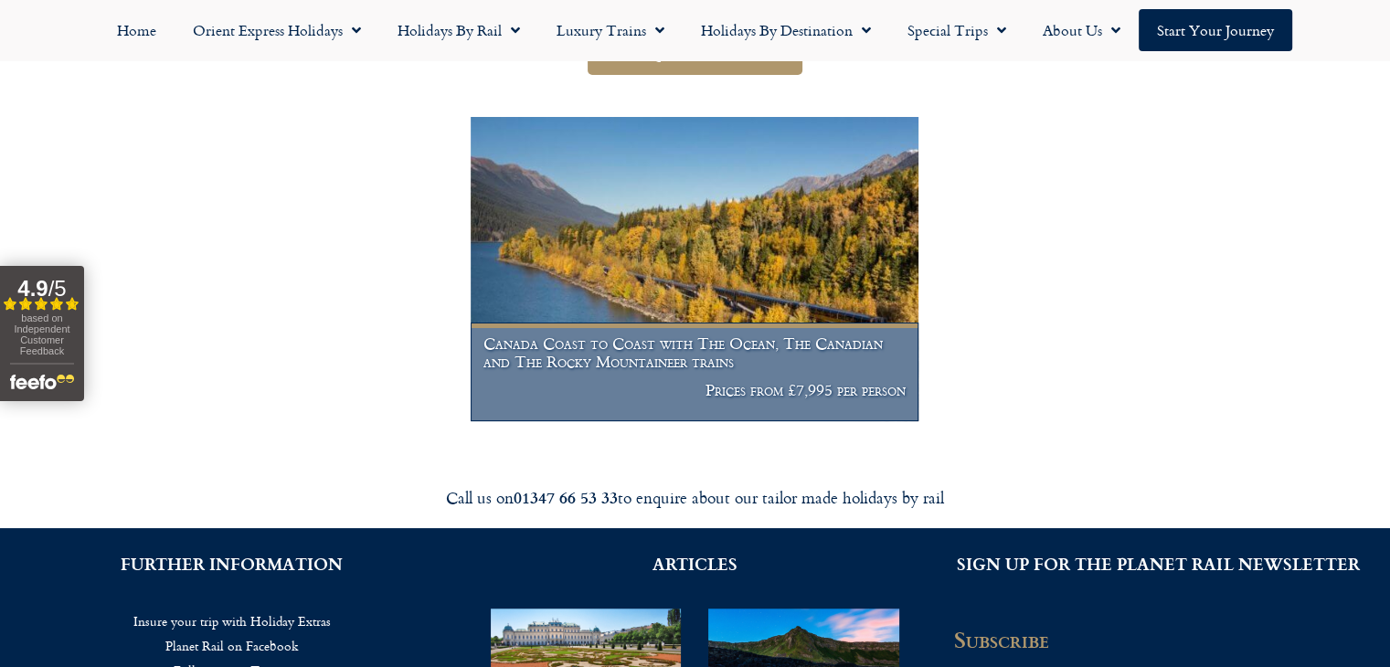
scroll to position [399, 0]
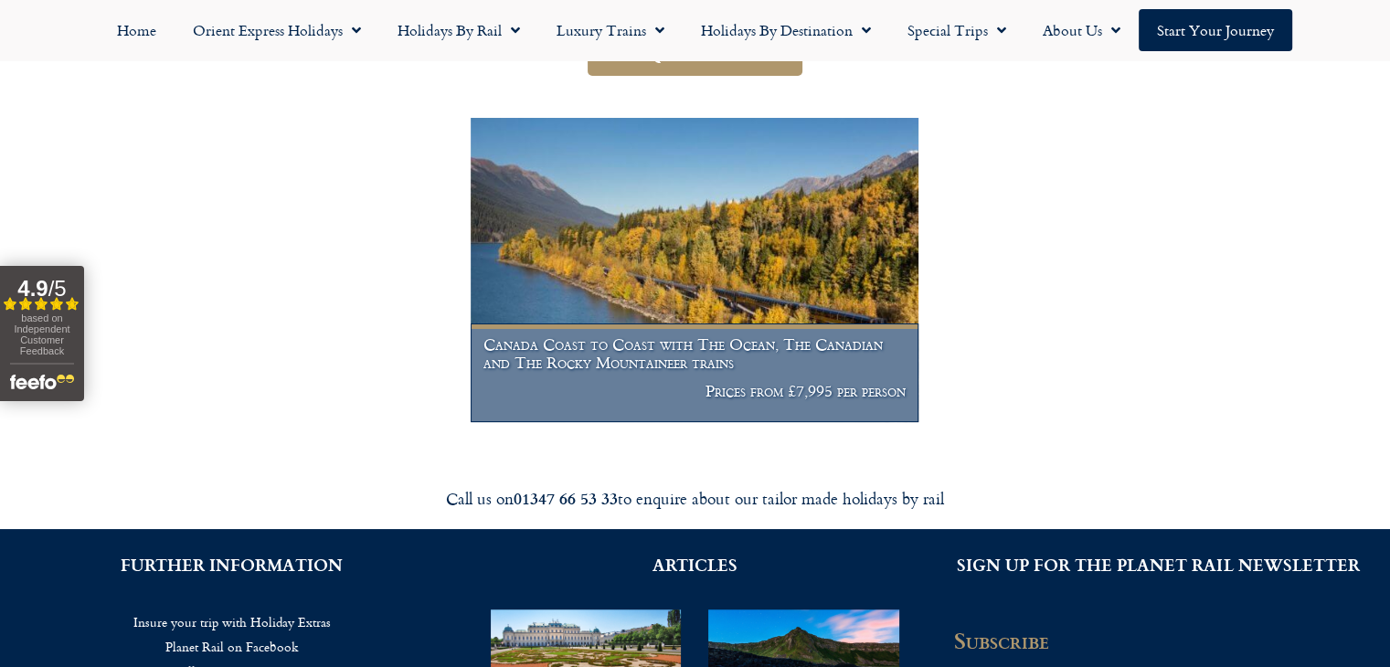
click at [894, 360] on h1 "Canada Coast to Coast with The Ocean, The Canadian and The Rocky Mountaineer tr…" at bounding box center [695, 353] width 422 height 36
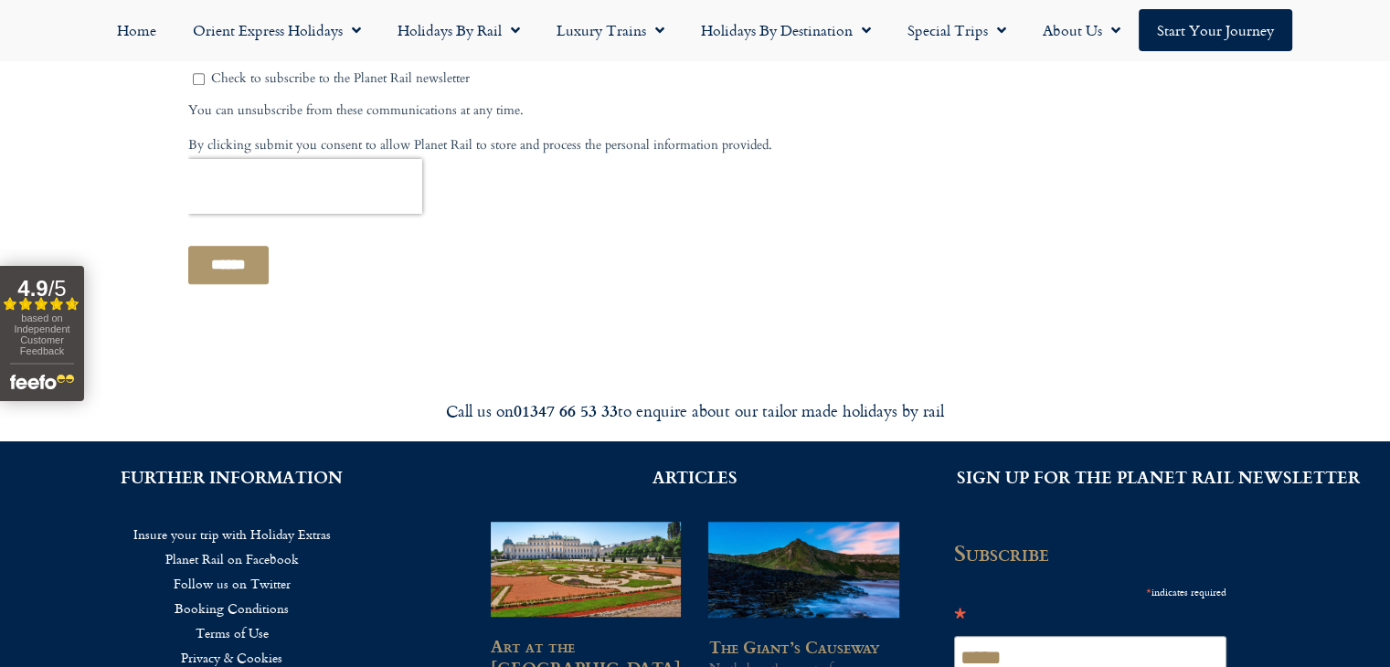
scroll to position [7, 0]
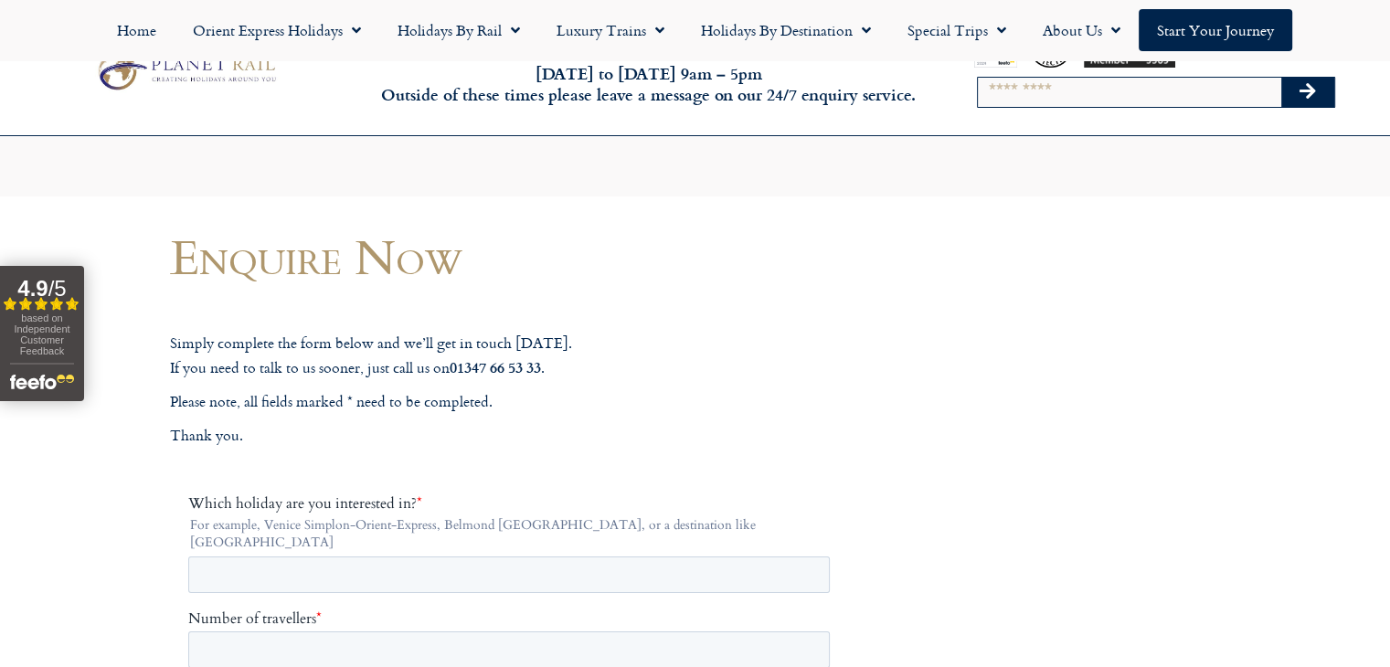
drag, startPoint x: 1403, startPoint y: 103, endPoint x: 1342, endPoint y: -80, distance: 192.8
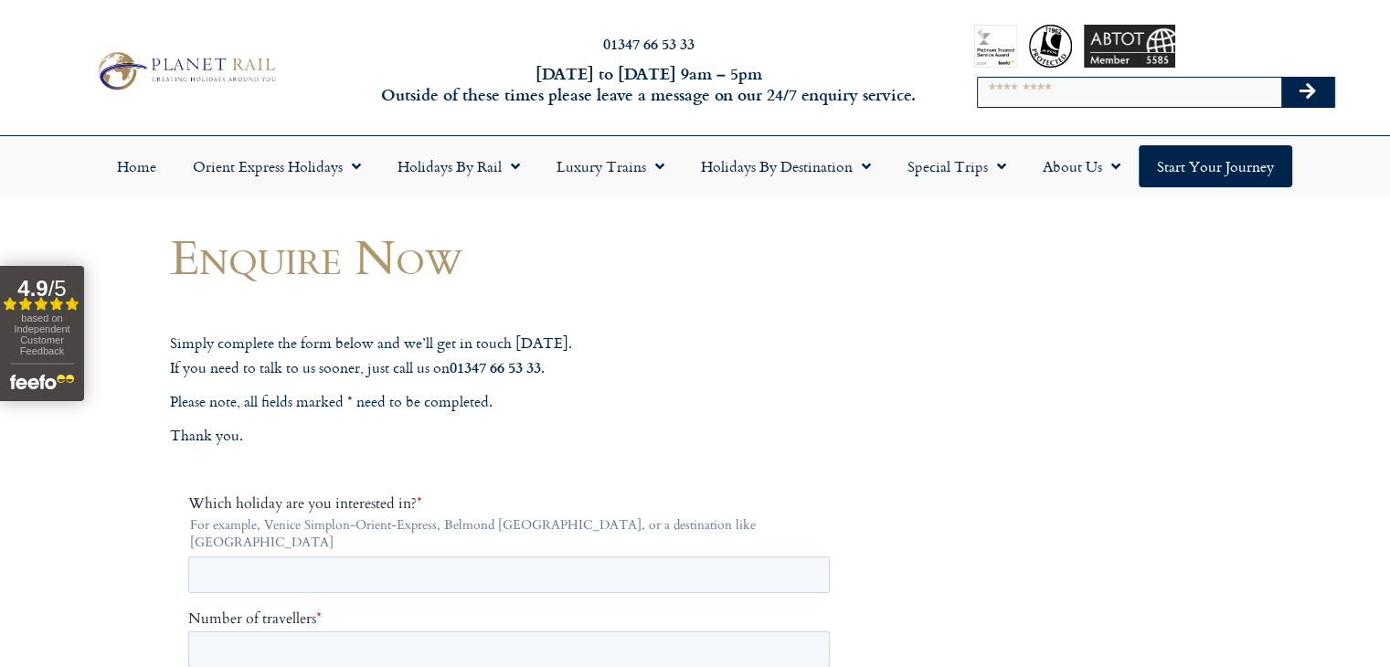
scroll to position [0, 0]
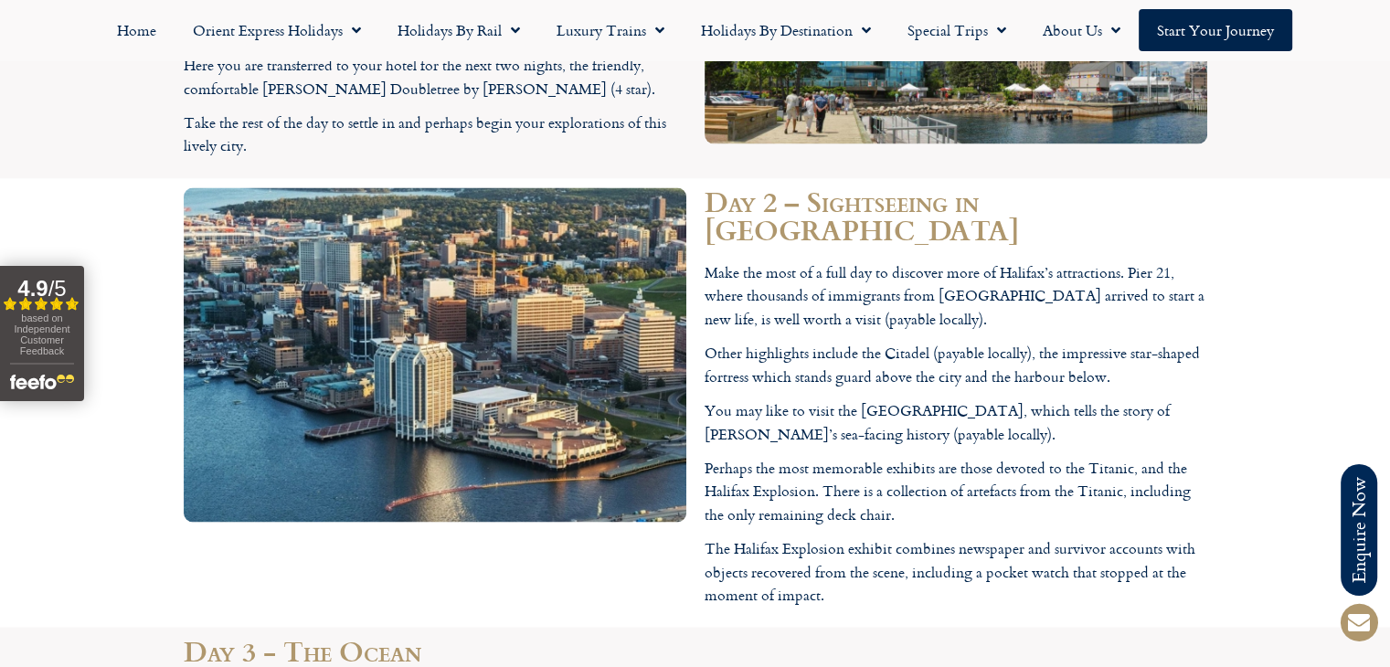
scroll to position [3258, 0]
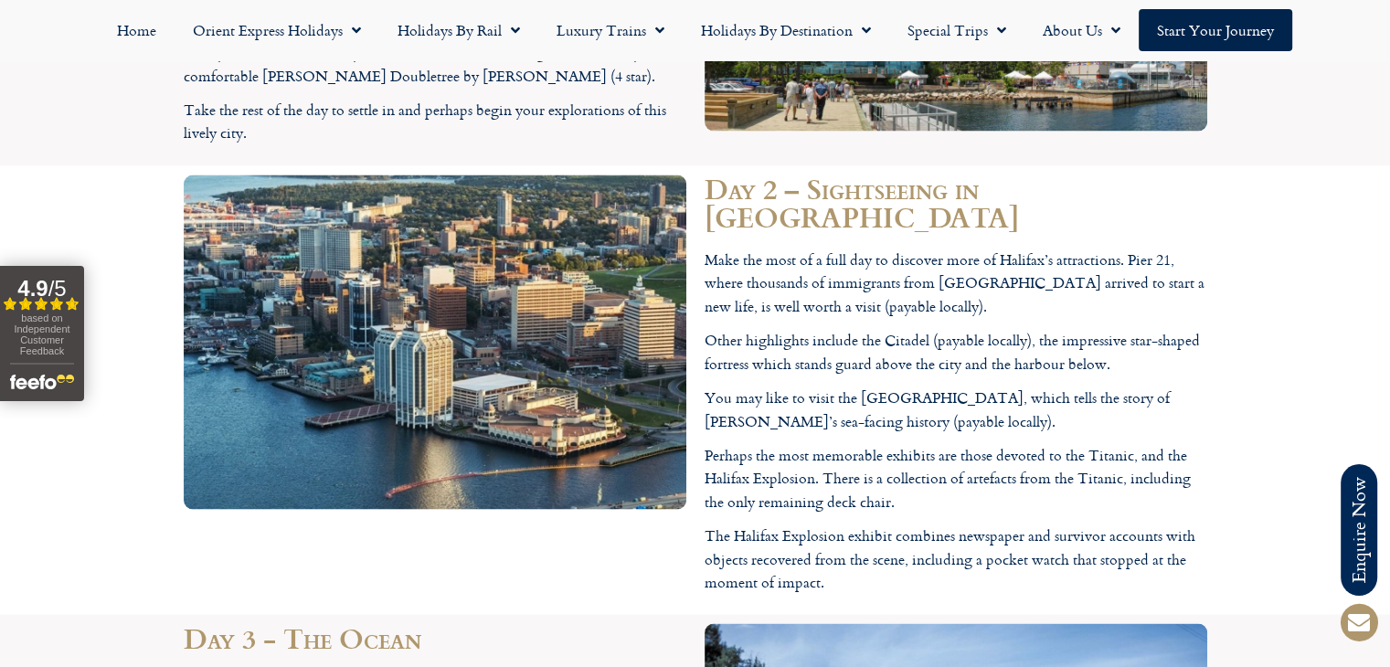
drag, startPoint x: 379, startPoint y: 360, endPoint x: 534, endPoint y: 363, distance: 154.5
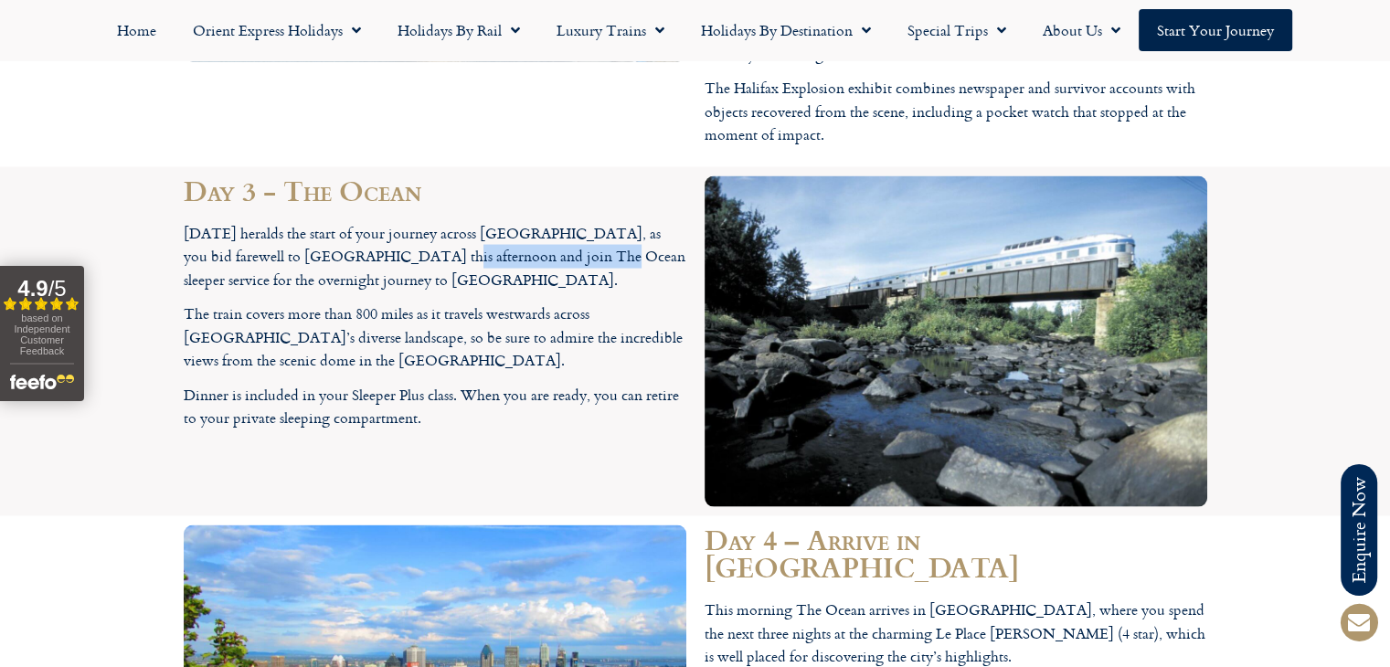
scroll to position [3718, 0]
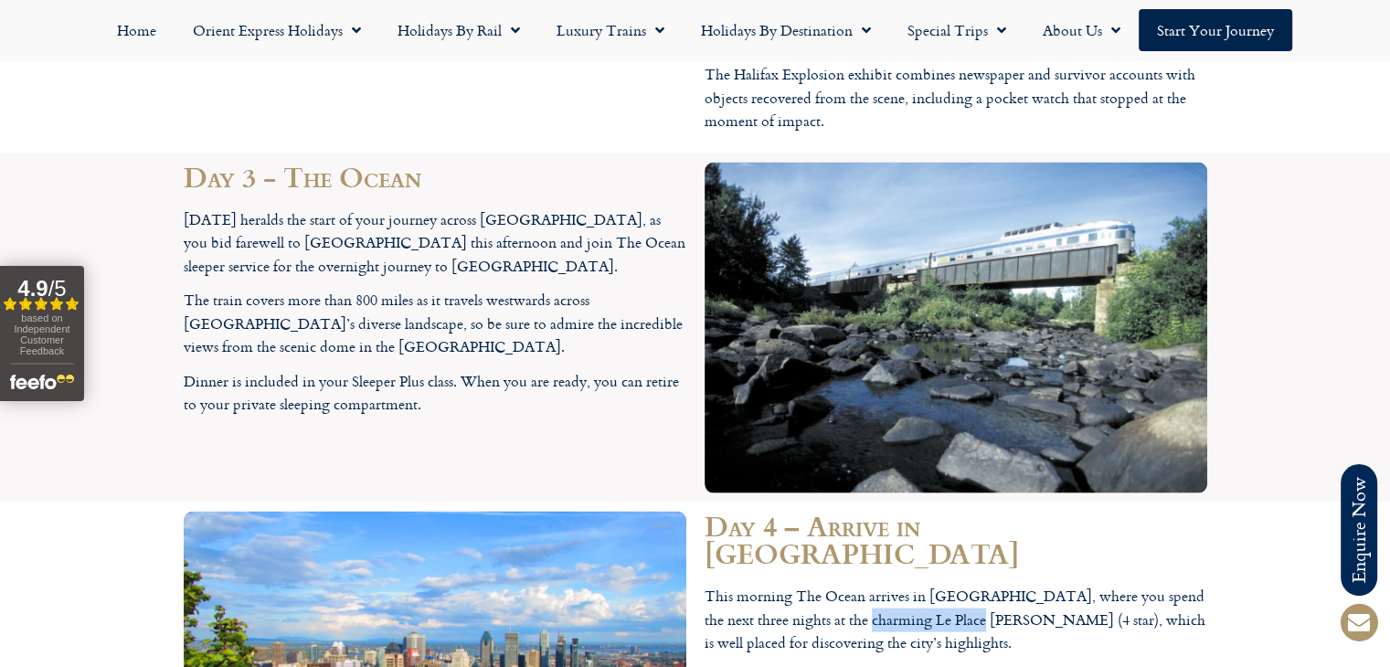
drag, startPoint x: 851, startPoint y: 250, endPoint x: 957, endPoint y: 247, distance: 106.1
click at [957, 585] on p "This morning The Ocean arrives in [GEOGRAPHIC_DATA], where you spend the next t…" at bounding box center [956, 620] width 503 height 70
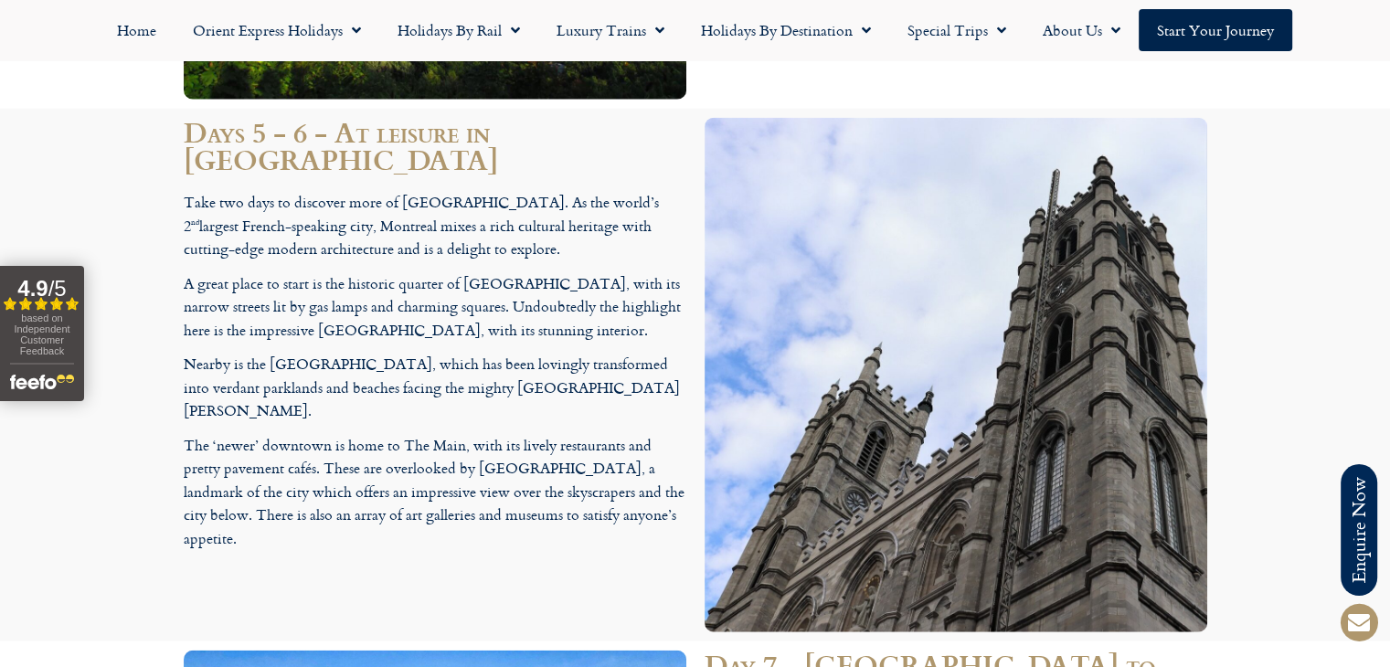
scroll to position [4529, 0]
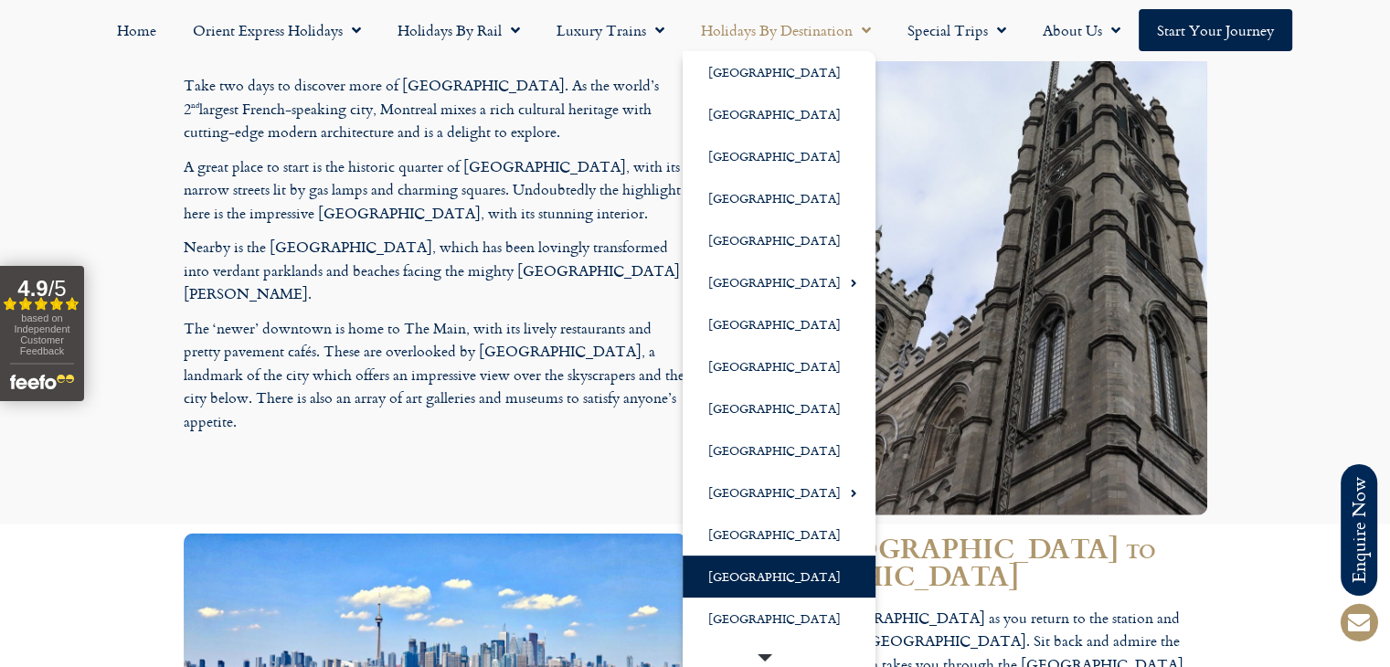
click at [768, 570] on link "[GEOGRAPHIC_DATA]" at bounding box center [779, 577] width 193 height 42
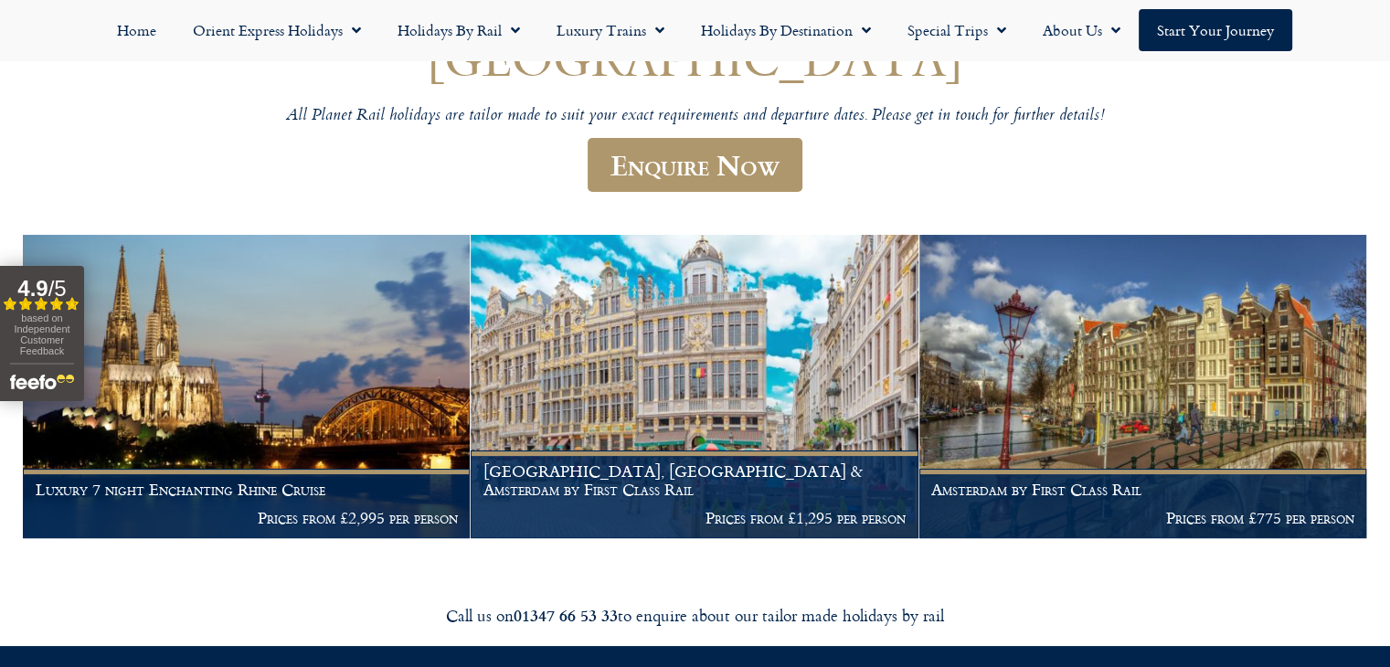
scroll to position [216, 0]
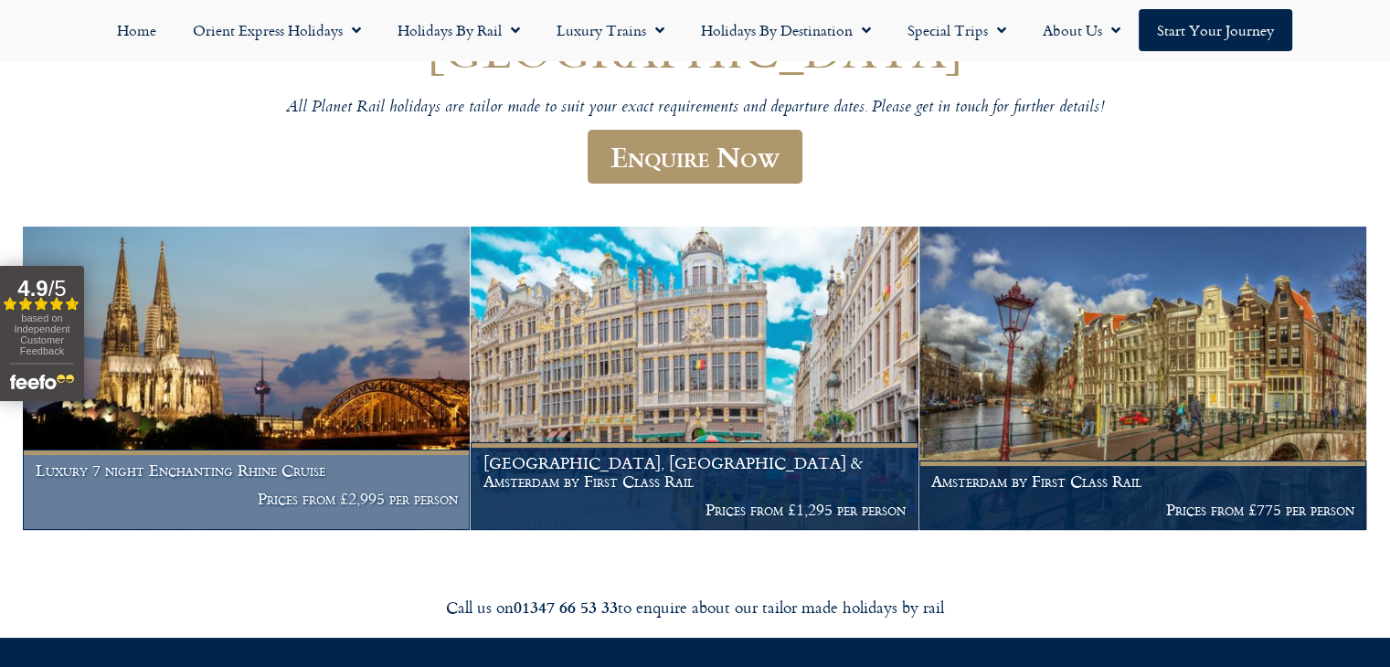
click at [360, 452] on figcaption "Luxury 7 night Enchanting Rhine Cruise Prices from £2,995 per person" at bounding box center [246, 490] width 447 height 80
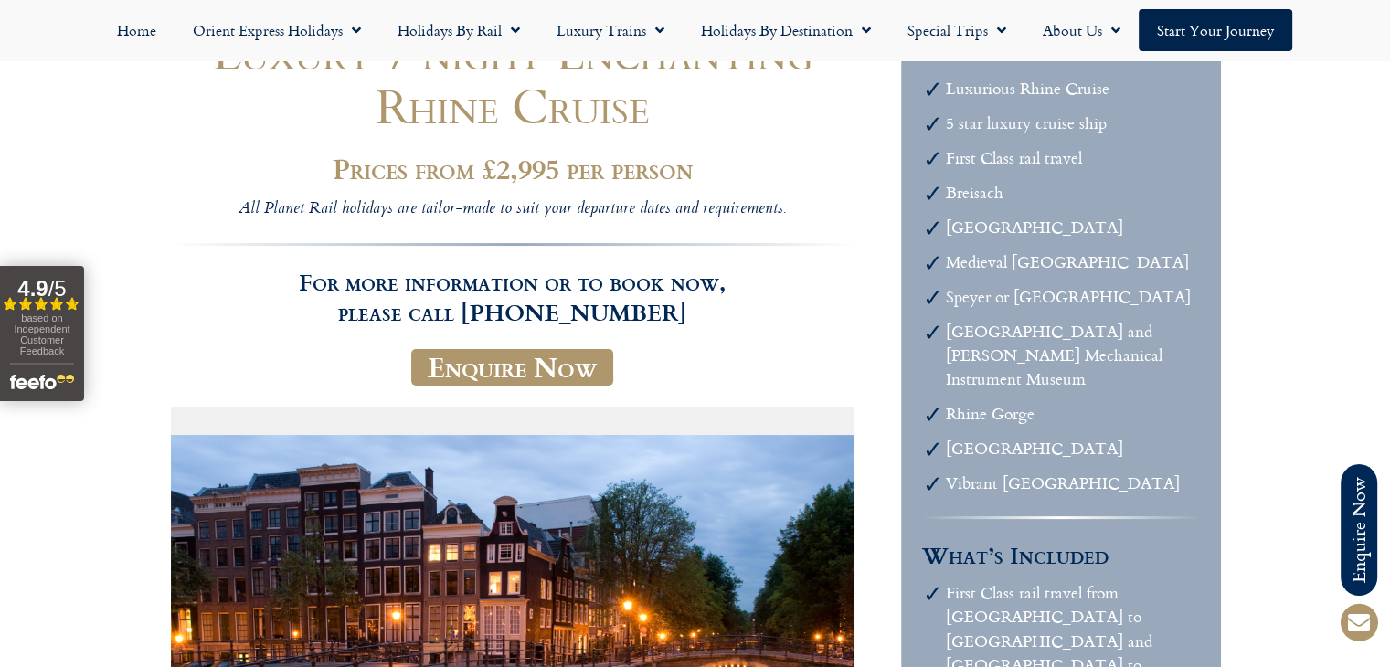
scroll to position [222, 0]
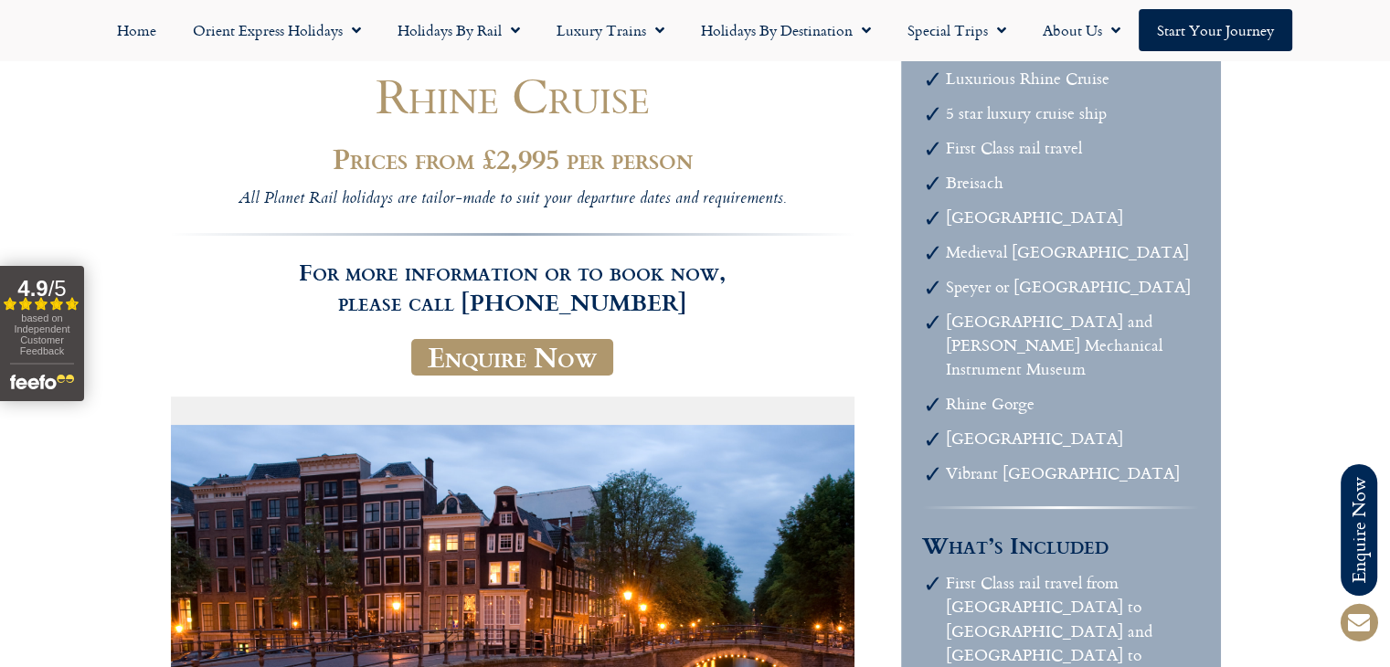
drag, startPoint x: 1400, startPoint y: 28, endPoint x: 1403, endPoint y: 46, distance: 17.6
click at [1389, 46] on html "Planet Rail Online Enquiry Please enter your details below, together with your …" at bounding box center [695, 111] width 1390 height 667
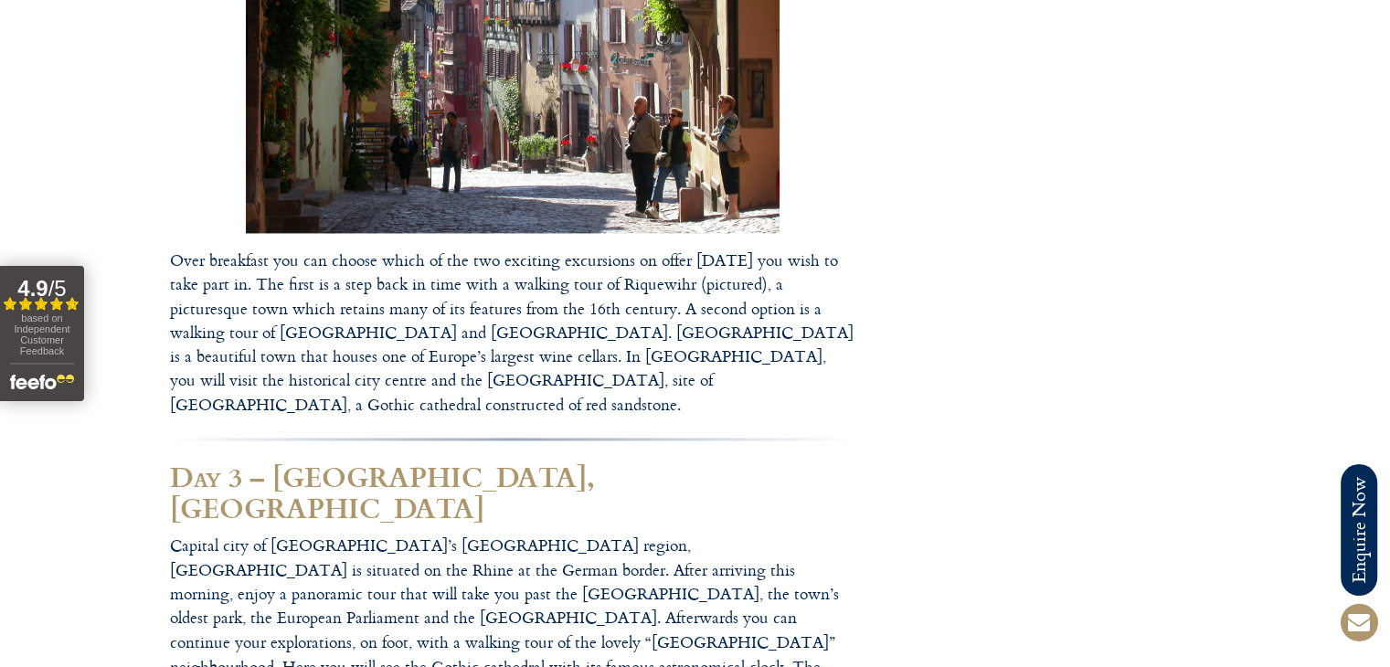
scroll to position [0, 0]
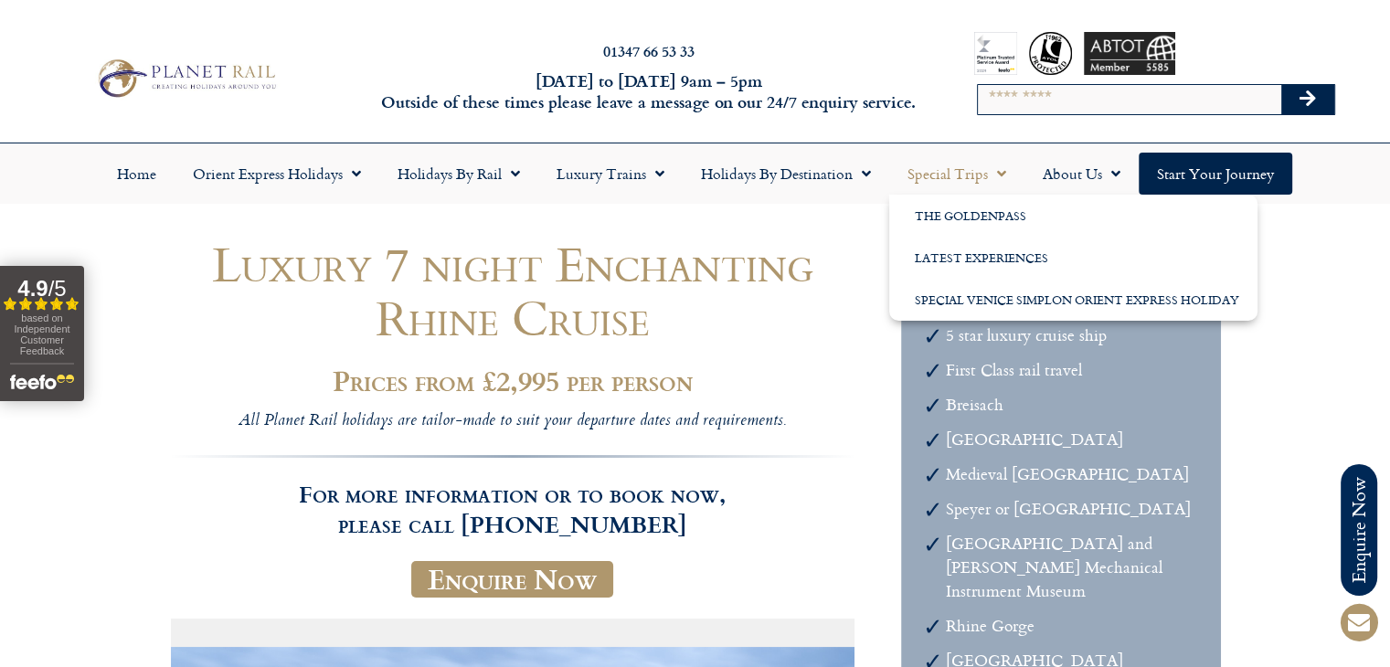
click at [940, 186] on link "Special Trips" at bounding box center [956, 174] width 135 height 42
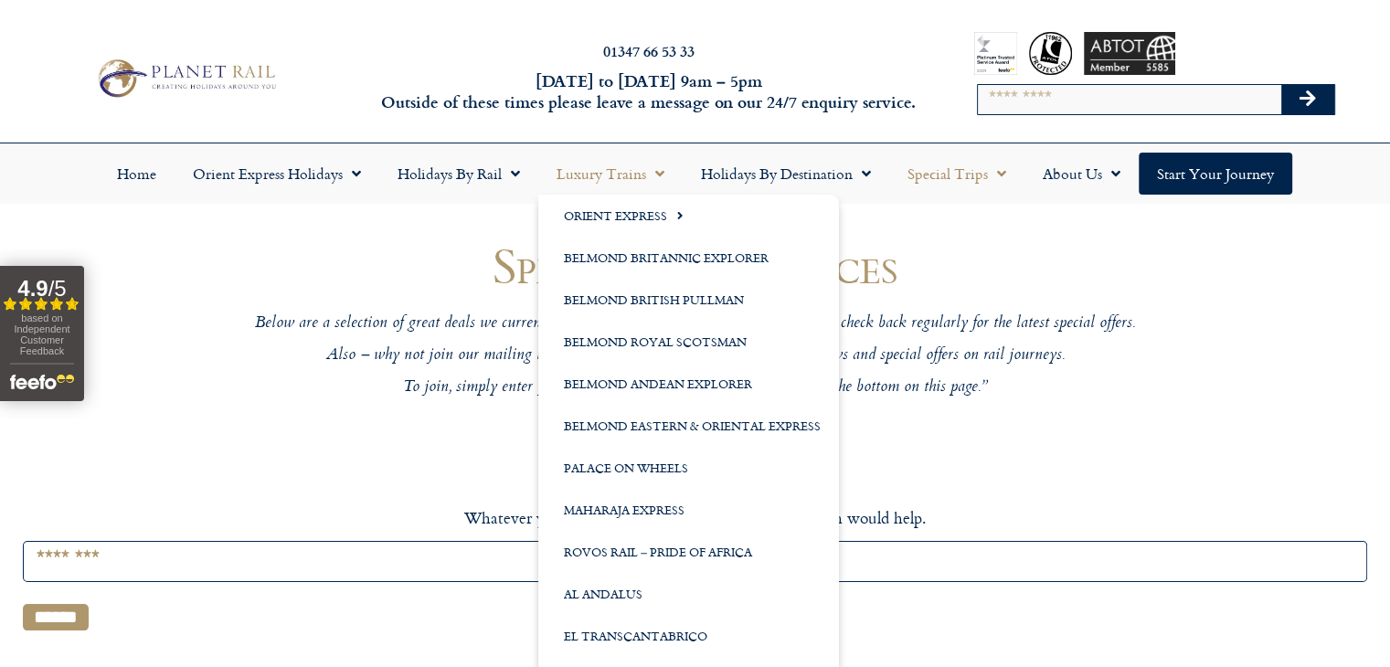
click at [611, 169] on link "Luxury Trains" at bounding box center [610, 174] width 144 height 42
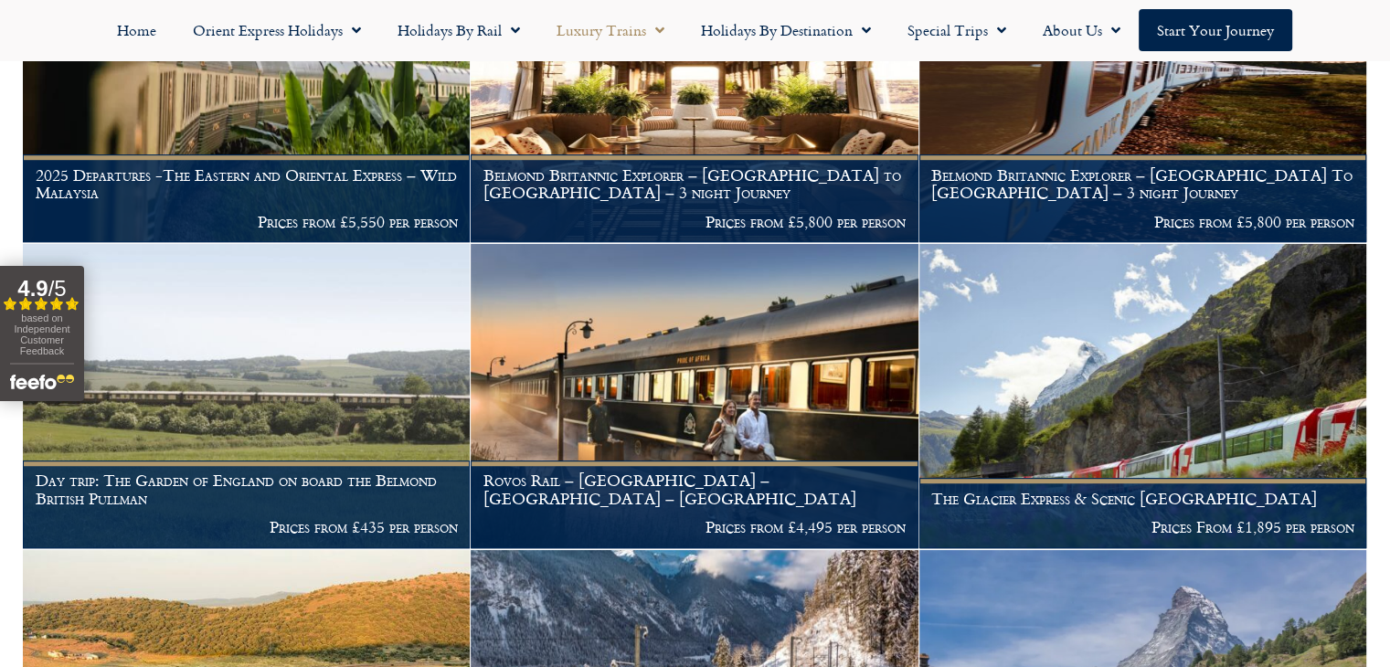
scroll to position [1141, 0]
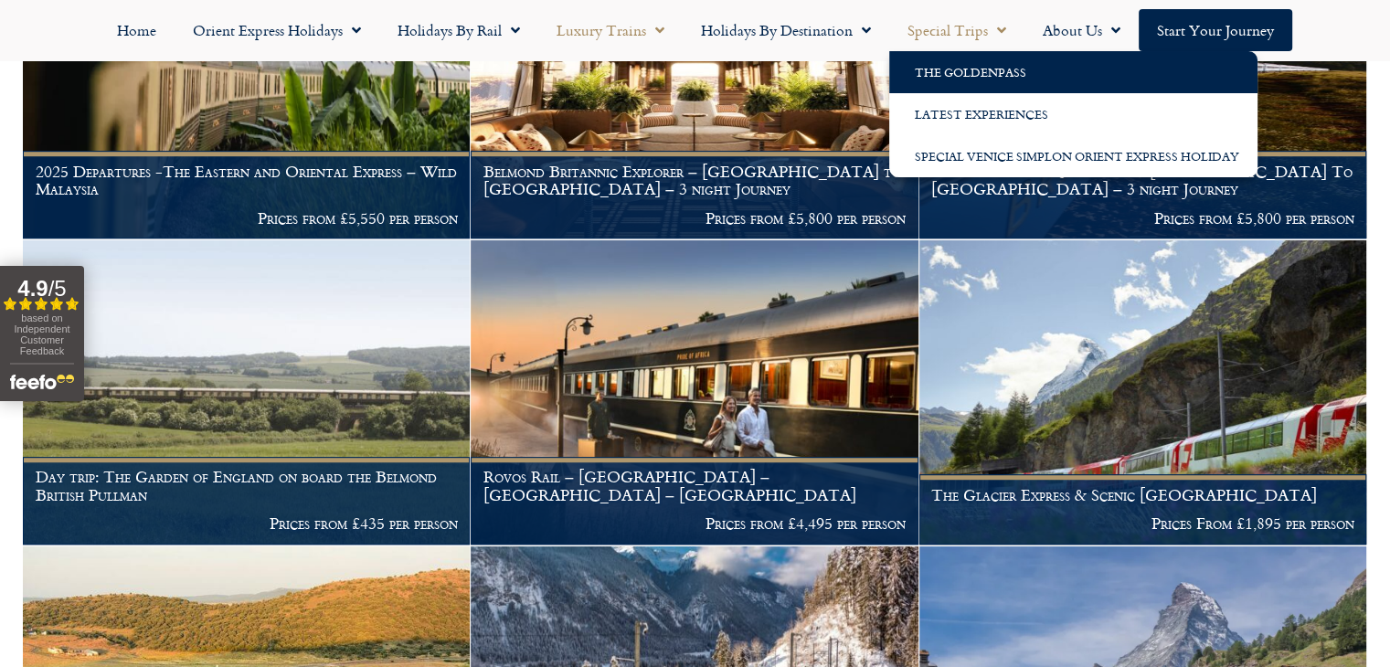
click at [993, 88] on link "The GoldenPass" at bounding box center [1073, 72] width 368 height 42
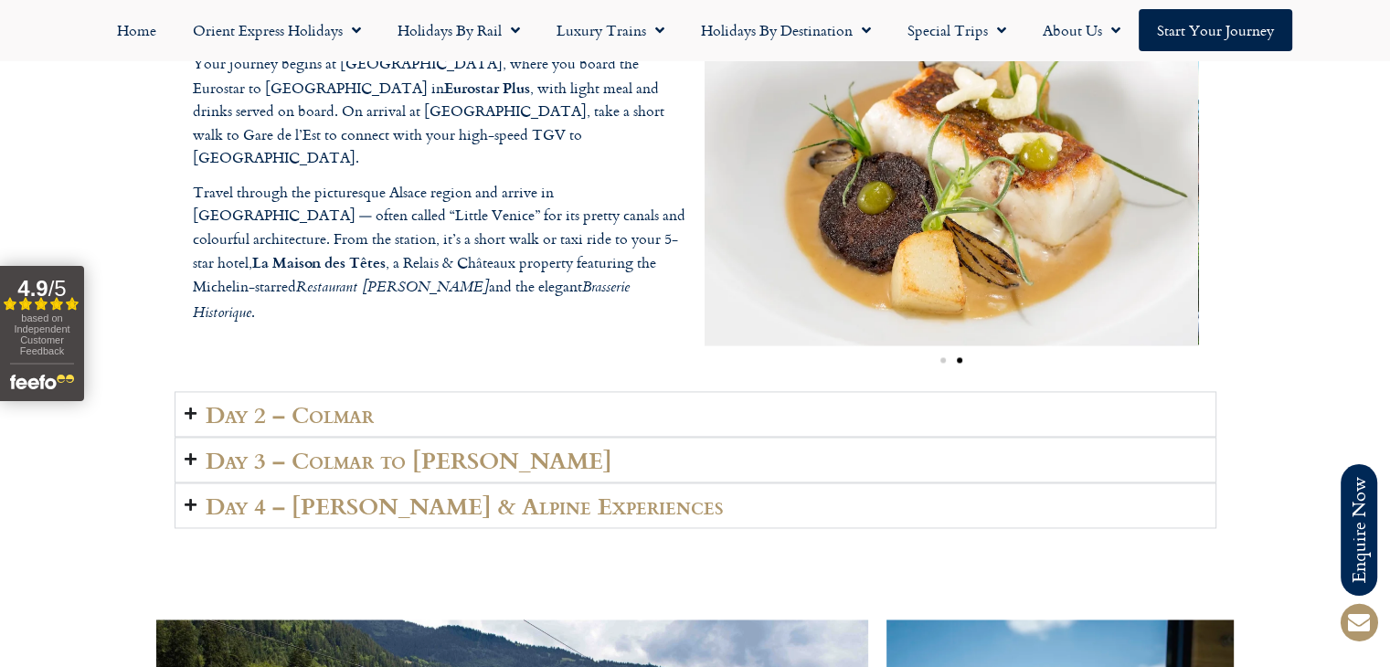
scroll to position [433, 0]
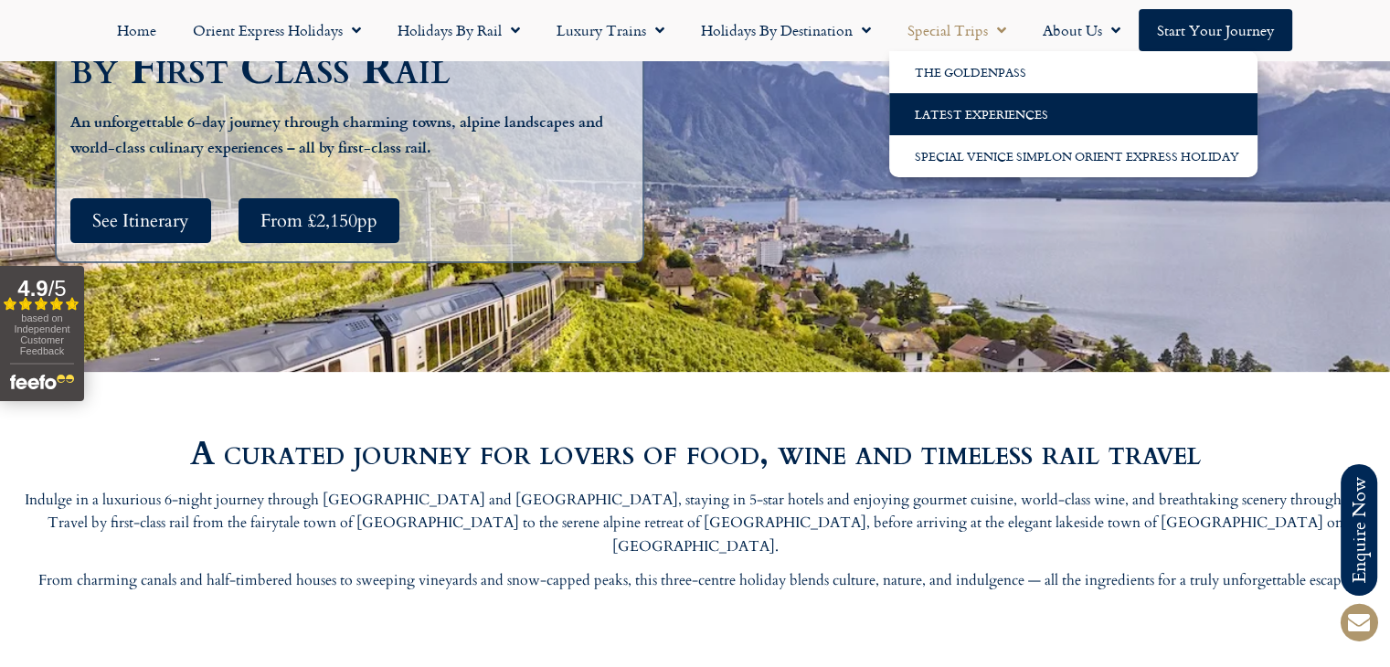
click at [963, 113] on link "Latest Experiences" at bounding box center [1073, 114] width 368 height 42
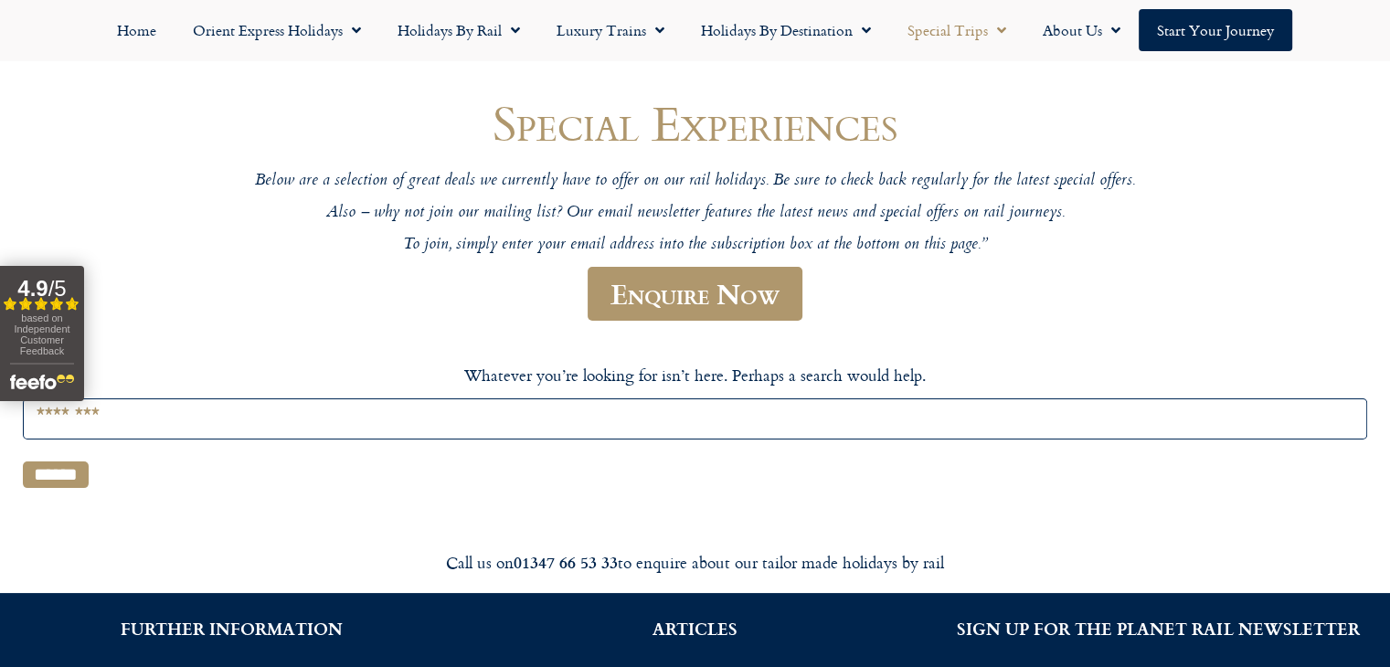
scroll to position [142, 0]
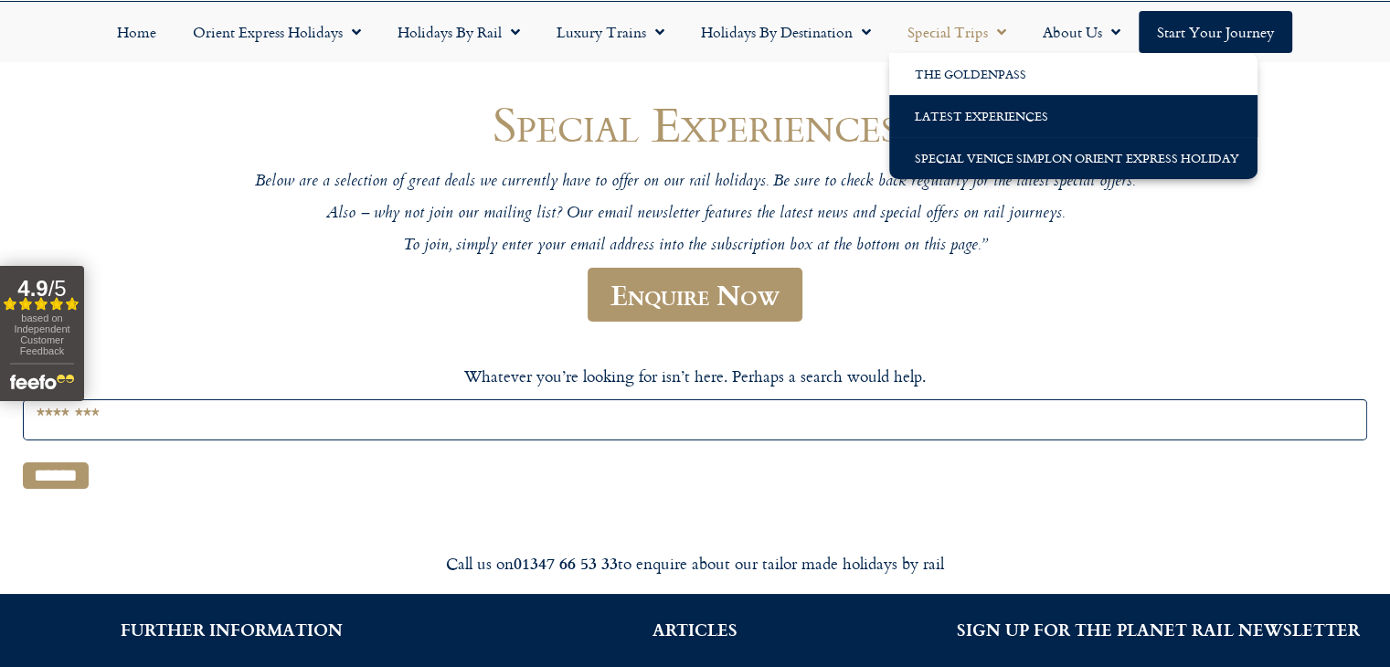
click at [984, 154] on link "Special Venice Simplon Orient Express Holiday" at bounding box center [1073, 158] width 368 height 42
